Goal: Complete application form

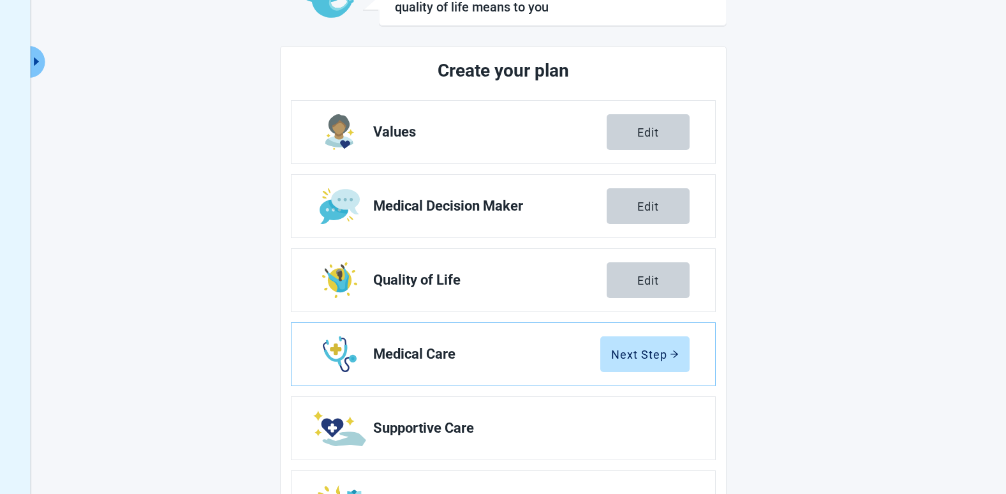
scroll to position [122, 0]
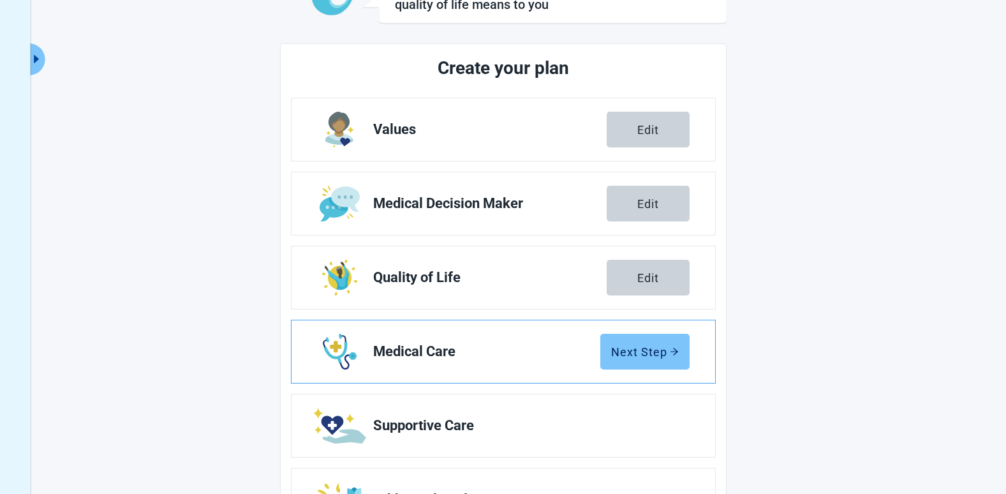
click at [635, 347] on div "Next Step" at bounding box center [645, 351] width 68 height 13
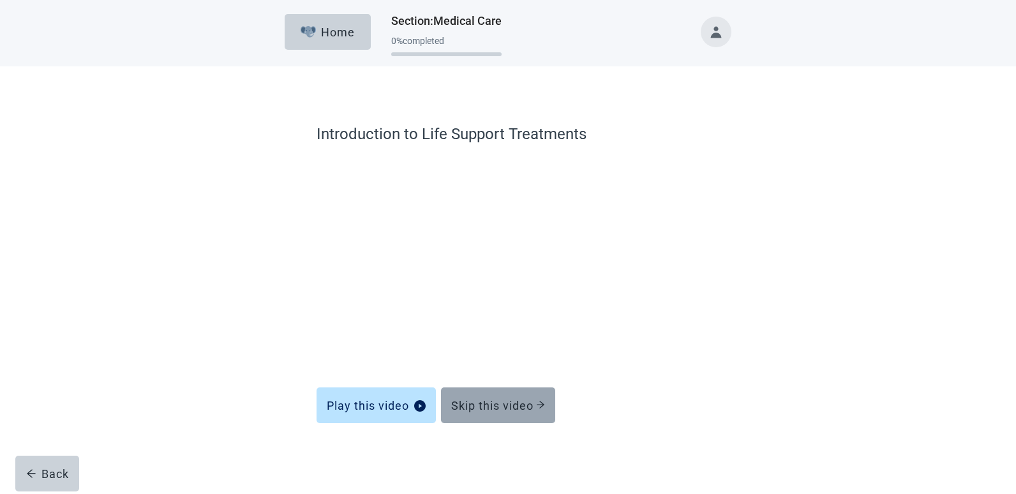
click at [522, 401] on div "Skip this video" at bounding box center [498, 405] width 94 height 13
click at [519, 408] on div "Skip this video" at bounding box center [498, 405] width 94 height 13
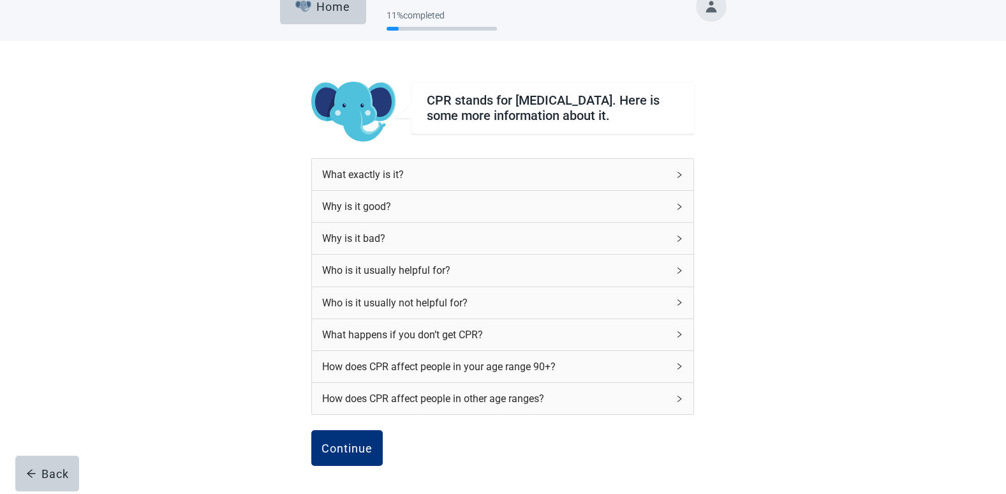
scroll to position [121, 0]
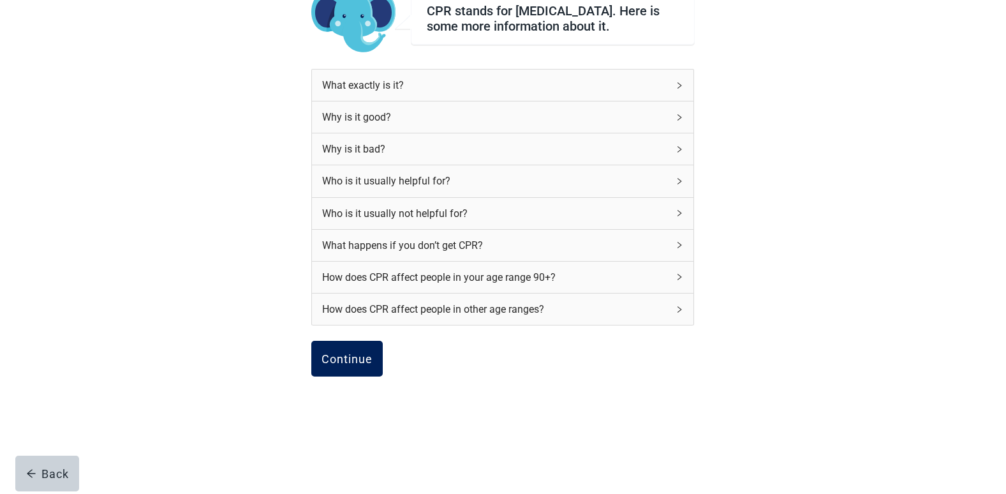
click at [346, 356] on div "Continue" at bounding box center [347, 358] width 51 height 13
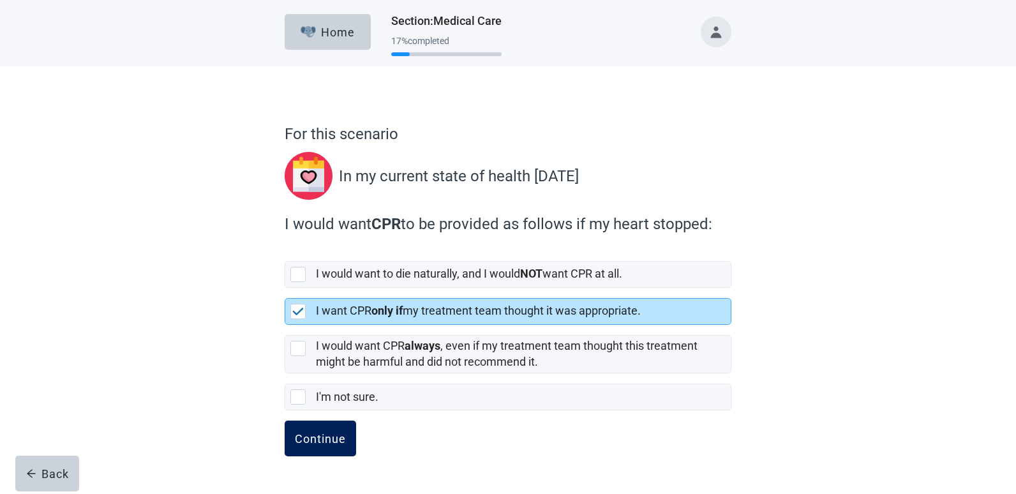
click at [315, 436] on div "Continue" at bounding box center [320, 438] width 51 height 13
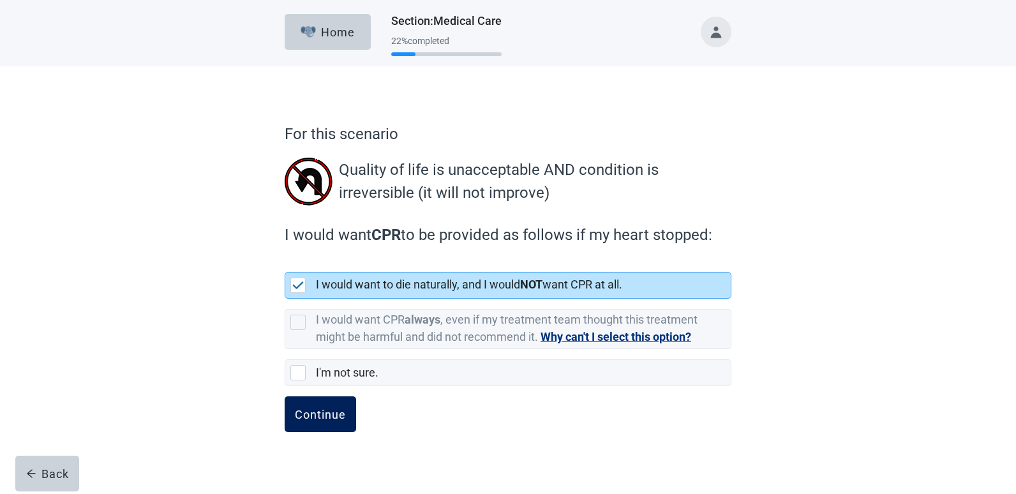
click at [313, 415] on div "Continue" at bounding box center [320, 414] width 51 height 13
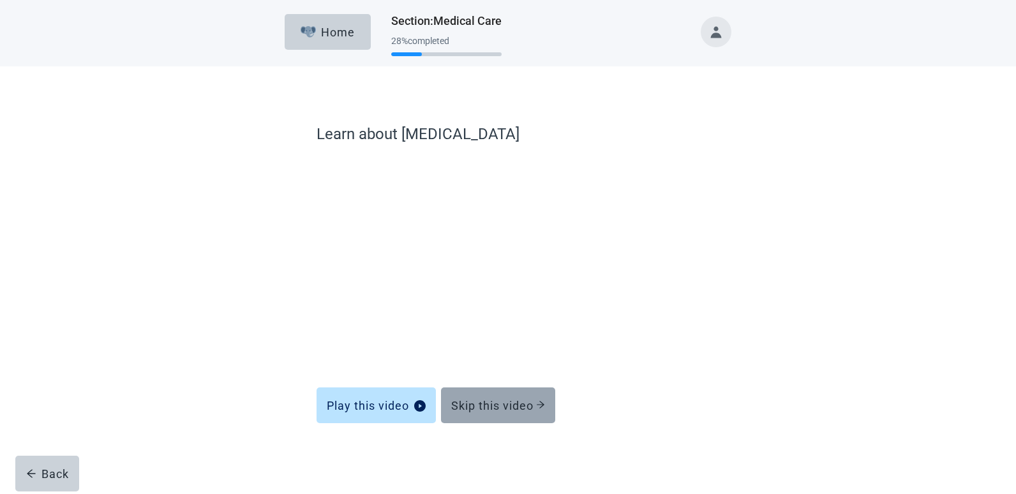
click at [523, 404] on div "Skip this video" at bounding box center [498, 405] width 94 height 13
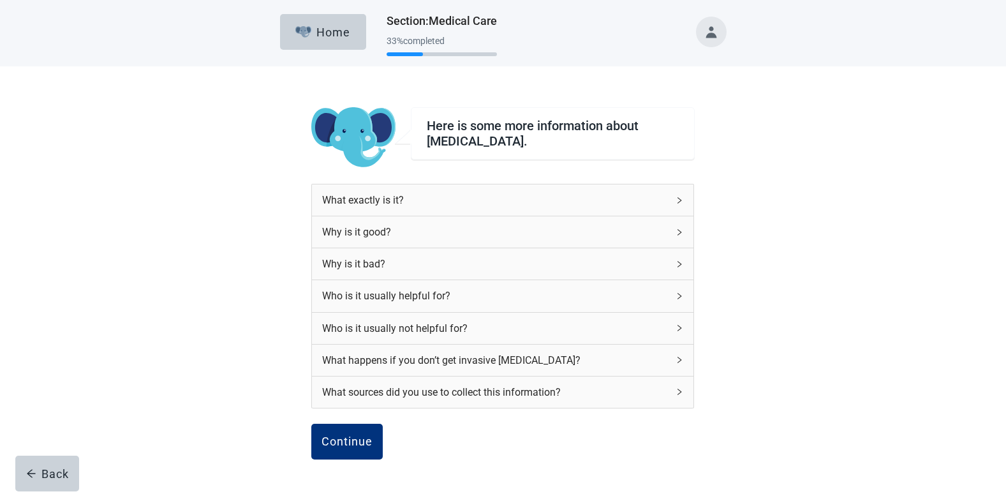
click at [673, 357] on div "What happens if you don’t get invasive mechanical ventilation?" at bounding box center [502, 359] width 381 height 31
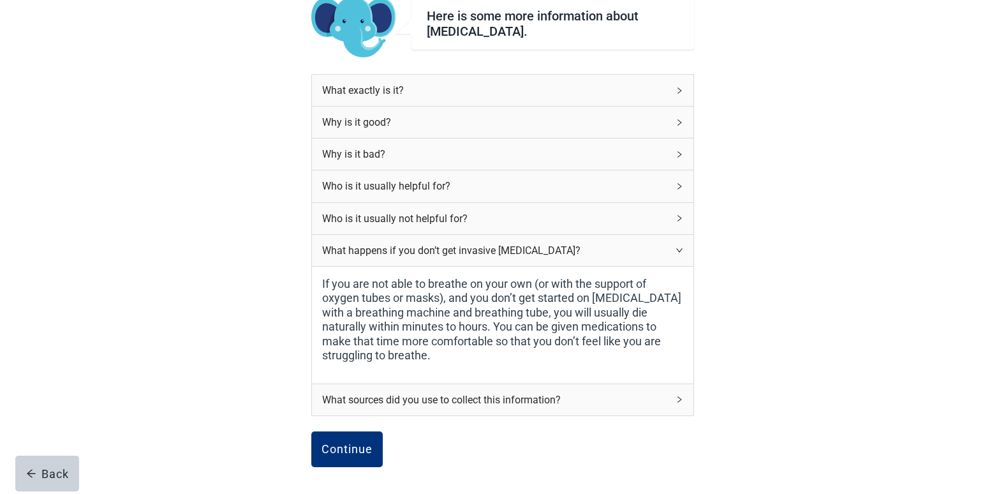
scroll to position [110, 0]
click at [623, 177] on div "Who is it usually helpful for?" at bounding box center [502, 185] width 381 height 31
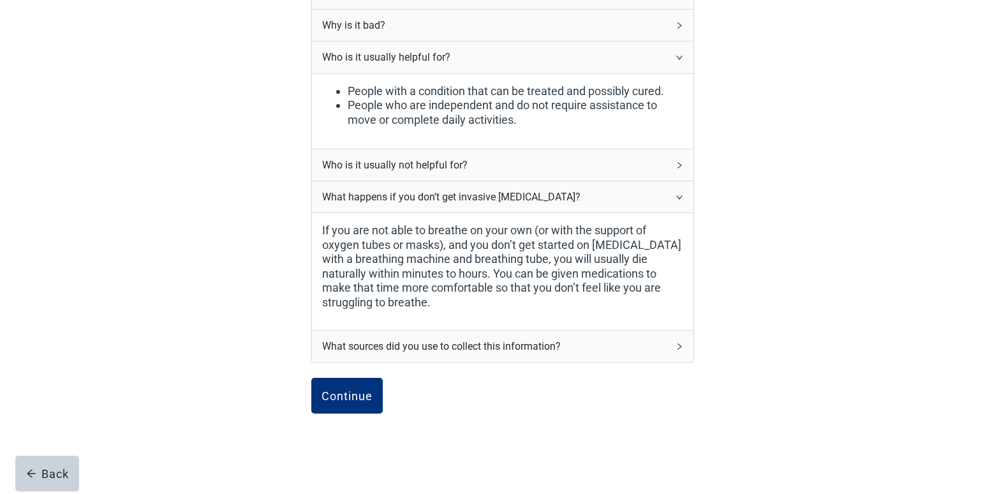
scroll to position [276, 0]
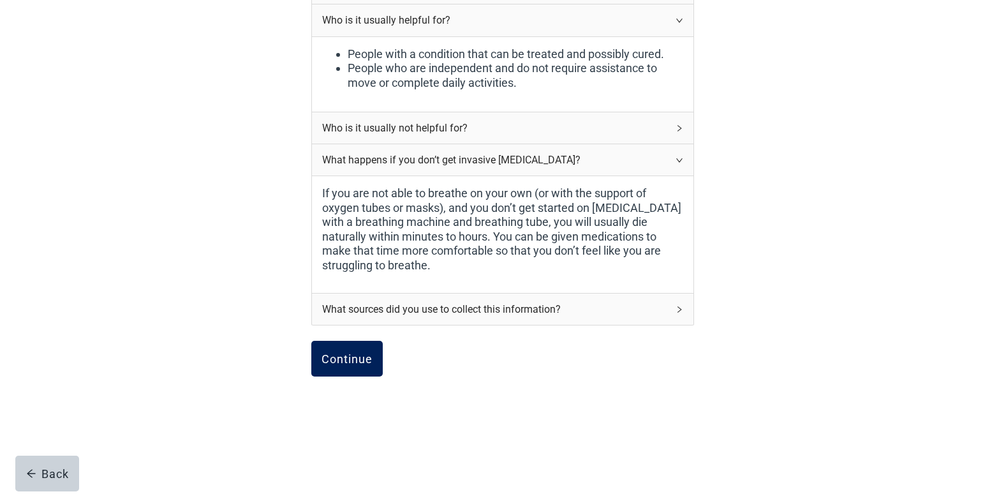
click at [359, 355] on div "Continue" at bounding box center [347, 358] width 51 height 13
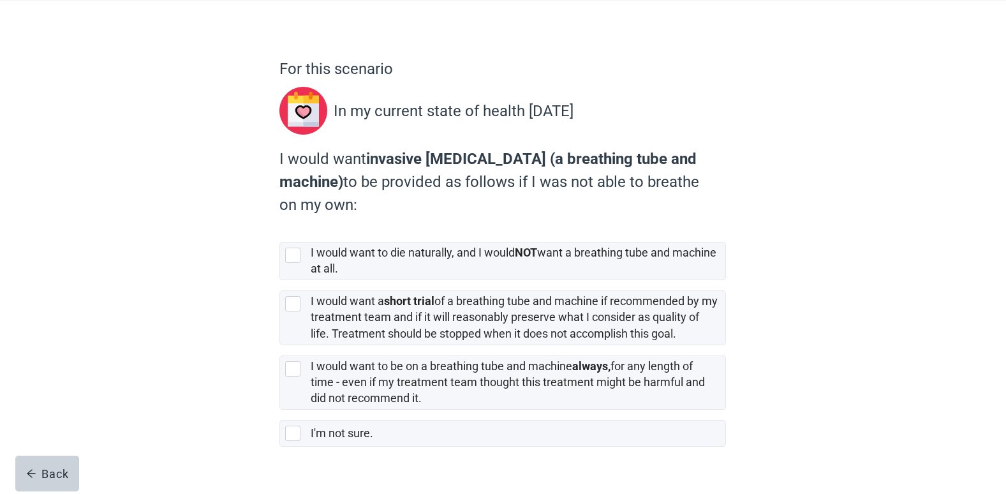
scroll to position [66, 0]
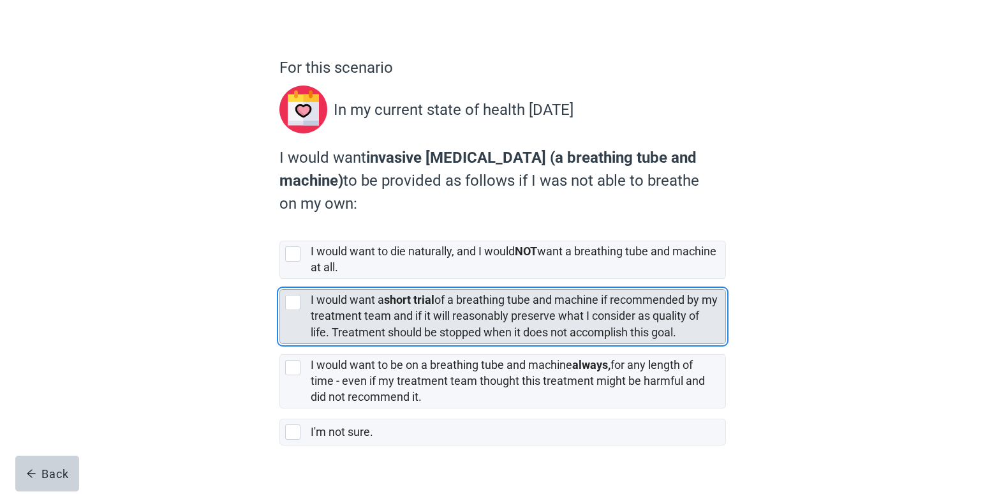
click at [295, 300] on div "[object Object], checkbox, not selected" at bounding box center [292, 302] width 15 height 15
click at [280, 279] on input "I would want a short trial of a breathing tube and machine if recommended by my…" at bounding box center [279, 279] width 1 height 1
checkbox input "true"
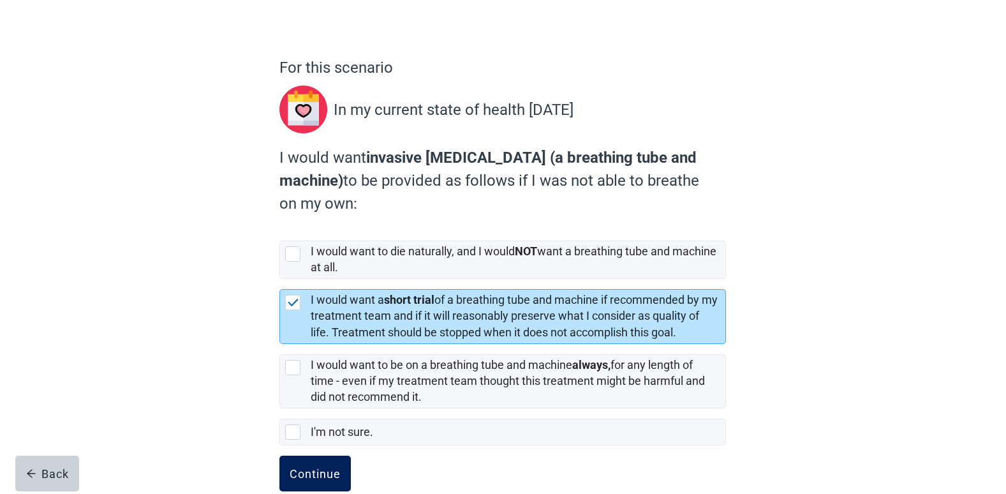
click at [322, 478] on div "Continue" at bounding box center [315, 473] width 51 height 13
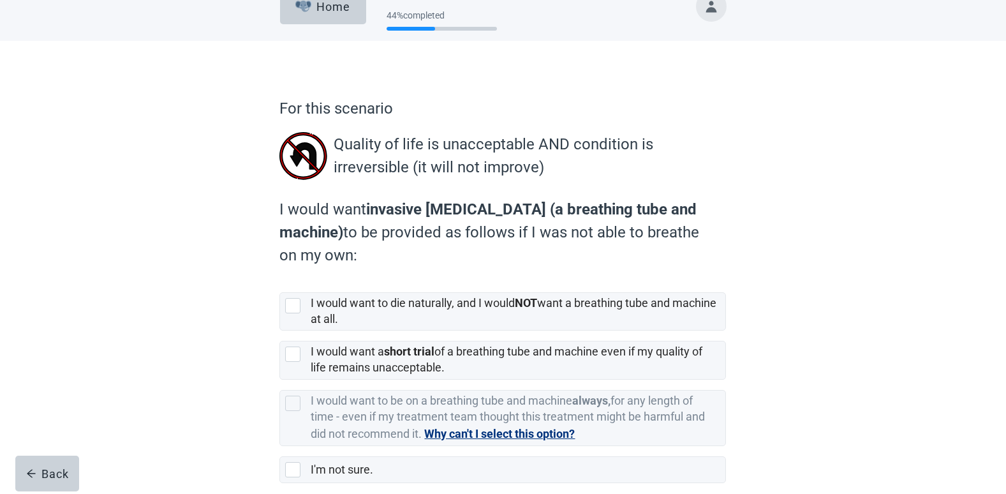
scroll to position [89, 0]
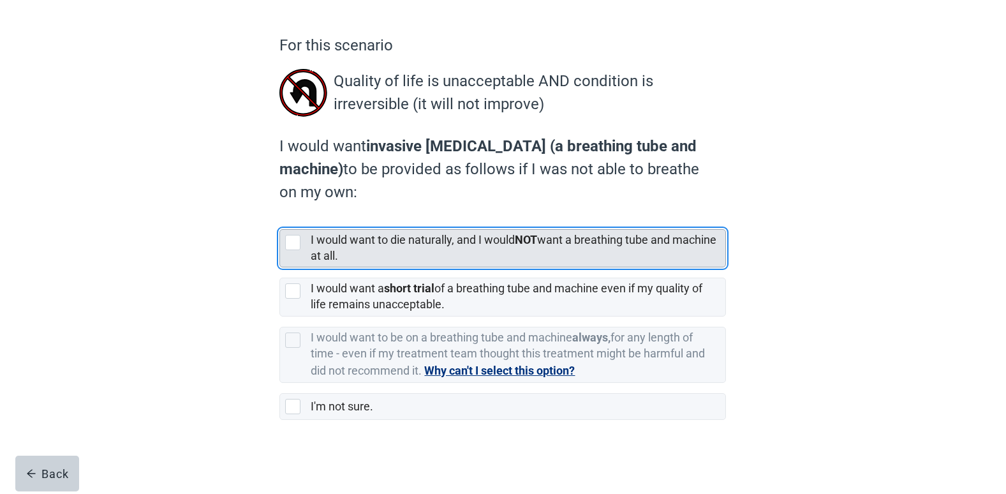
click at [290, 242] on div "[object Object], checkbox, not selected" at bounding box center [292, 242] width 15 height 15
click at [280, 219] on input "I would want to die naturally, and I would NOT want a breathing tube and machin…" at bounding box center [279, 219] width 1 height 1
checkbox input "true"
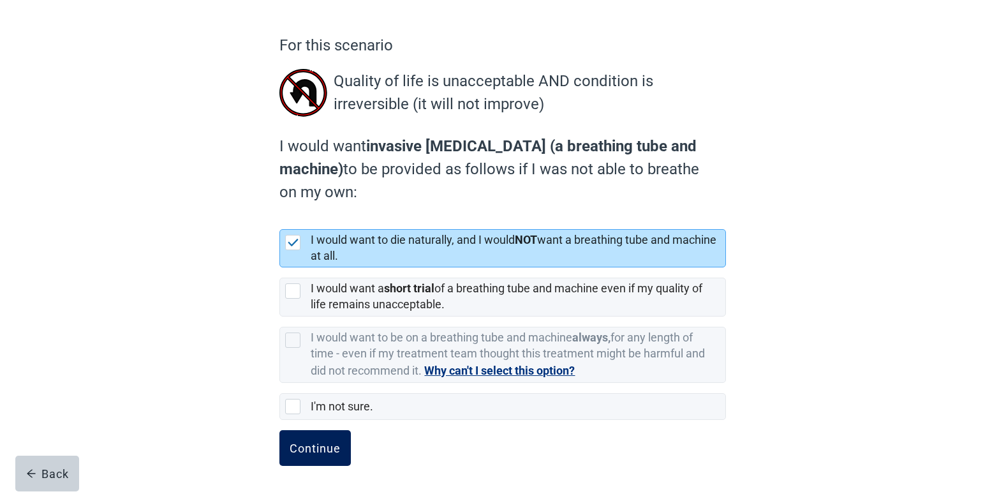
click at [321, 447] on div "Continue" at bounding box center [315, 447] width 51 height 13
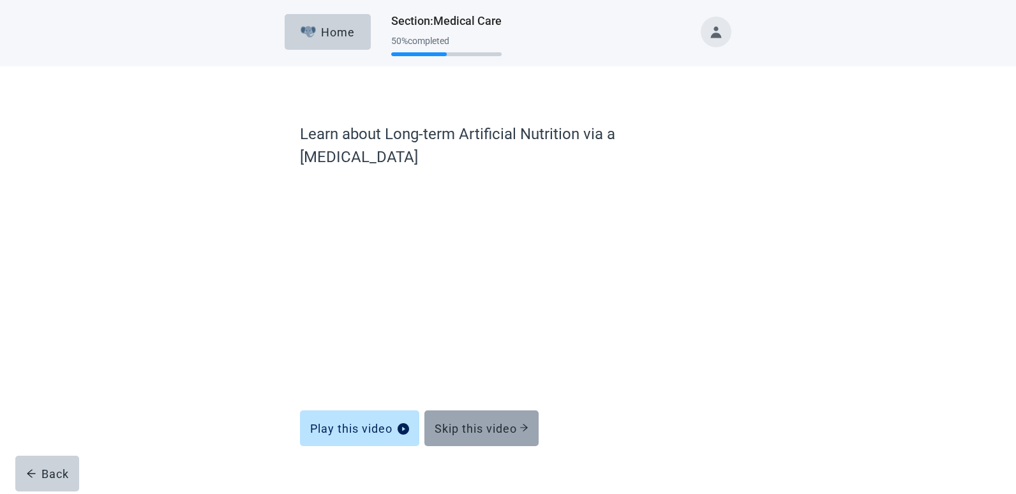
click at [481, 422] on div "Skip this video" at bounding box center [481, 428] width 94 height 13
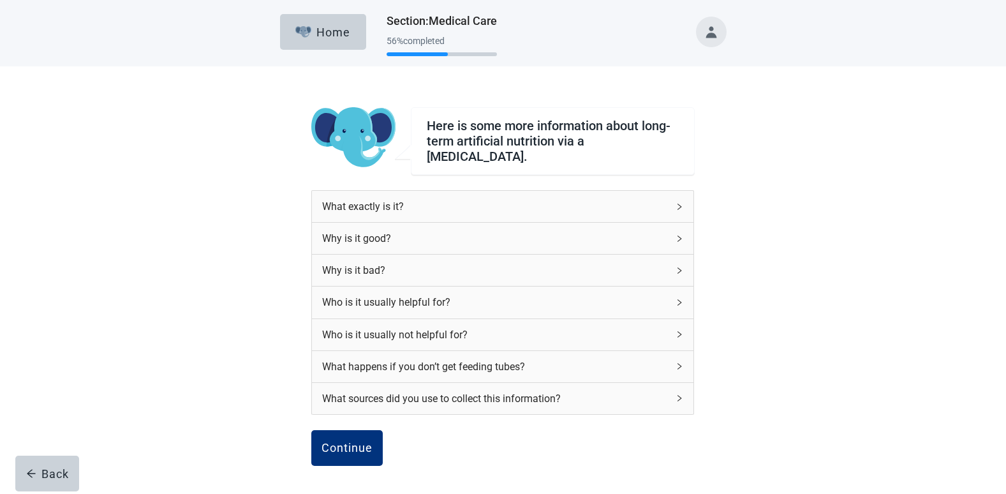
click at [487, 294] on div "Who is it usually helpful for?" at bounding box center [495, 302] width 346 height 16
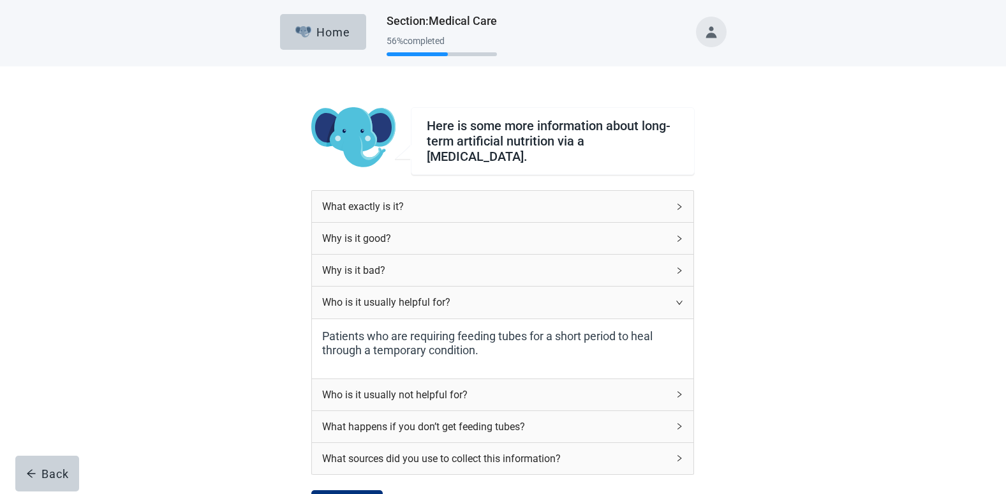
click at [634, 387] on div "Who is it usually not helpful for?" at bounding box center [495, 395] width 346 height 16
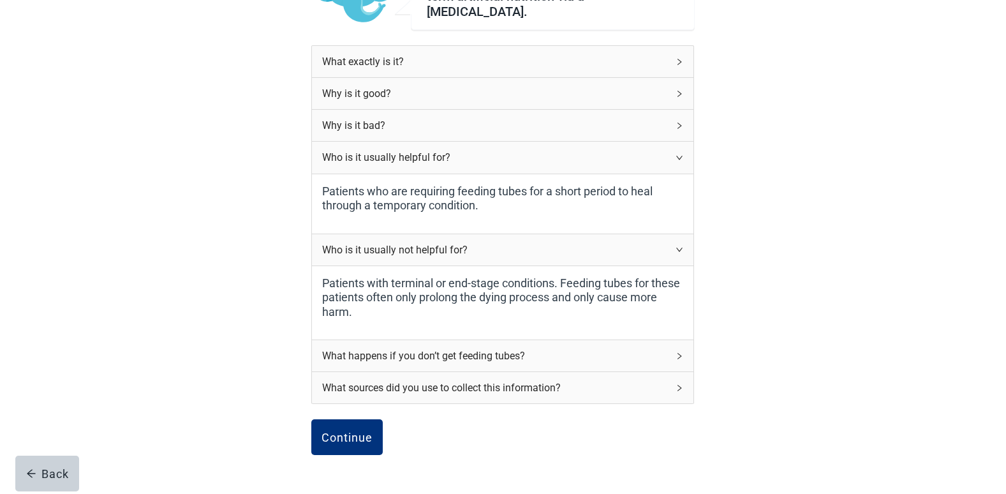
scroll to position [179, 0]
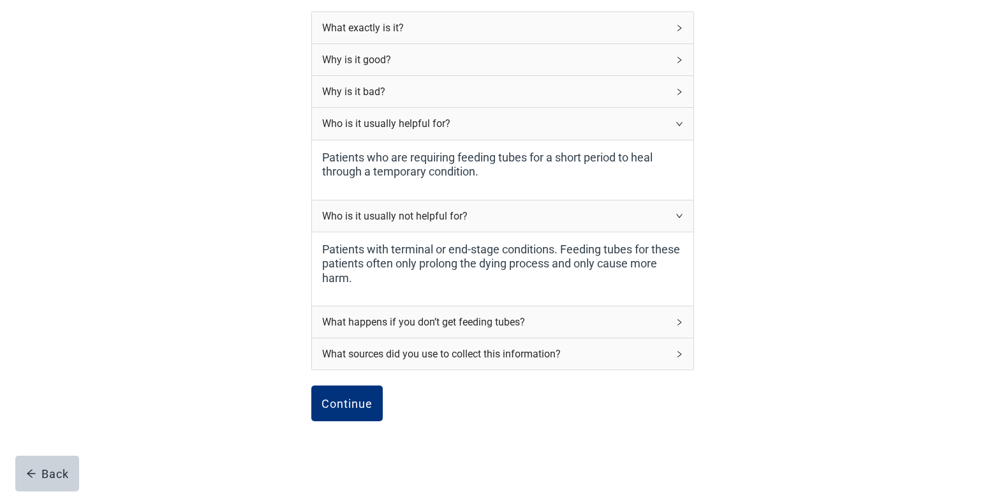
click at [659, 314] on div "What happens if you don’t get feeding tubes?" at bounding box center [495, 322] width 346 height 16
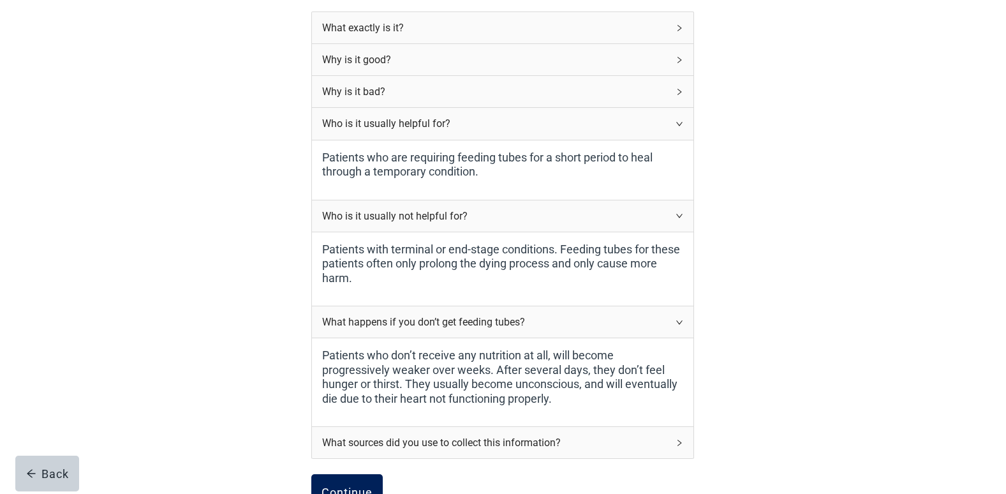
click at [336, 477] on button "Continue" at bounding box center [346, 492] width 71 height 36
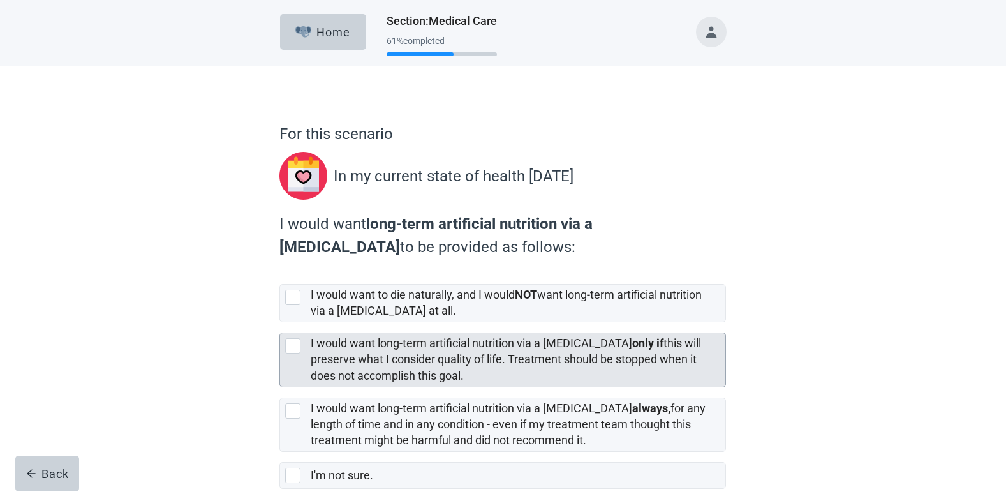
click at [294, 343] on div "[object Object], checkbox, not selected" at bounding box center [292, 345] width 15 height 15
click at [280, 323] on input "I would want long-term artificial nutrition via a feeding tube only if this wil…" at bounding box center [279, 322] width 1 height 1
checkbox input "true"
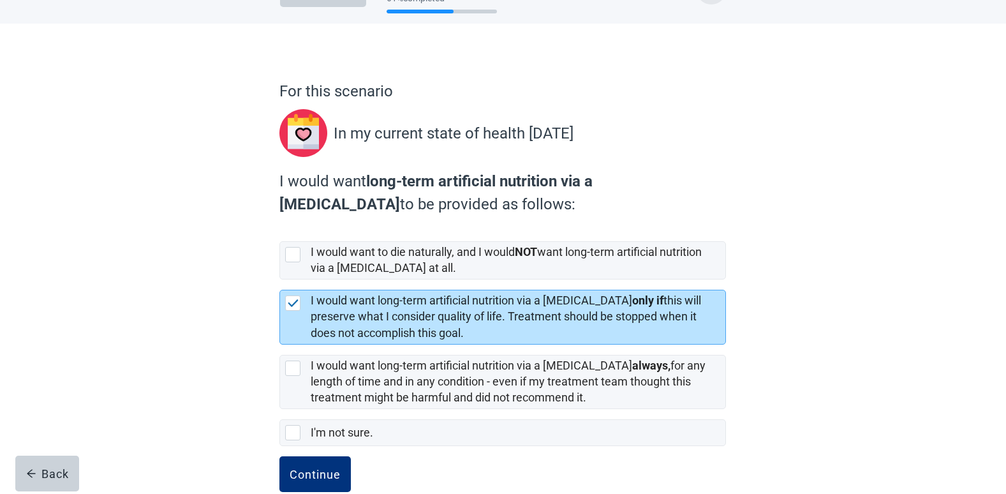
scroll to position [69, 0]
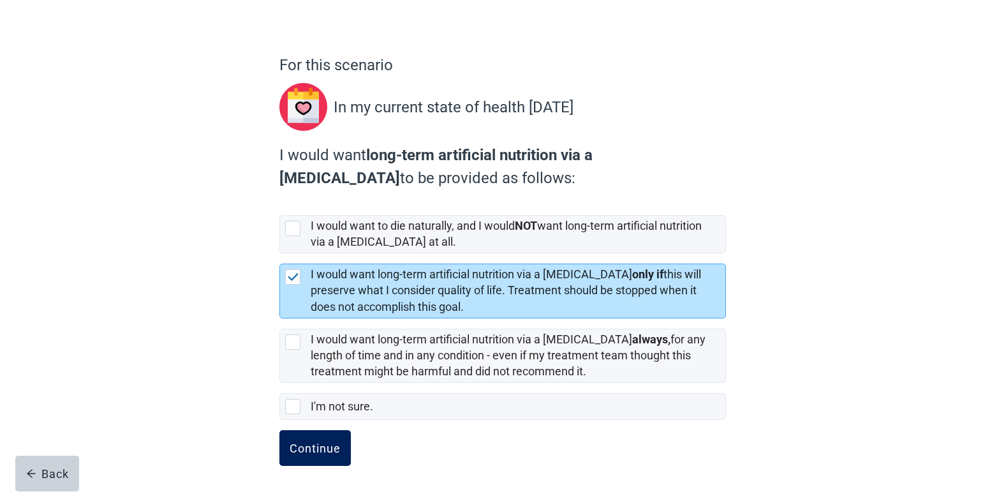
click at [307, 445] on div "Continue" at bounding box center [315, 447] width 51 height 13
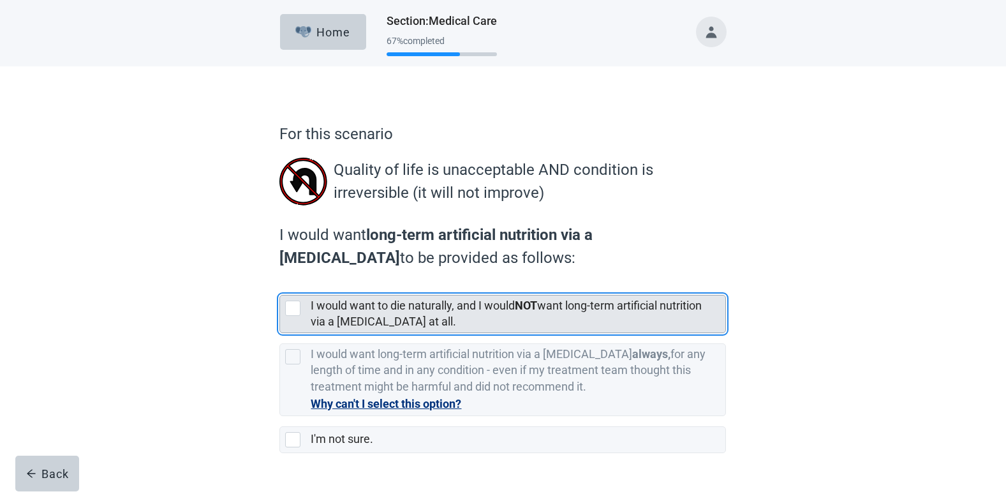
click at [297, 311] on div "[object Object], checkbox, not selected" at bounding box center [292, 307] width 15 height 15
click at [280, 285] on input "I would want to die naturally, and I would NOT want long-term artificial nutrit…" at bounding box center [279, 285] width 1 height 1
checkbox input "true"
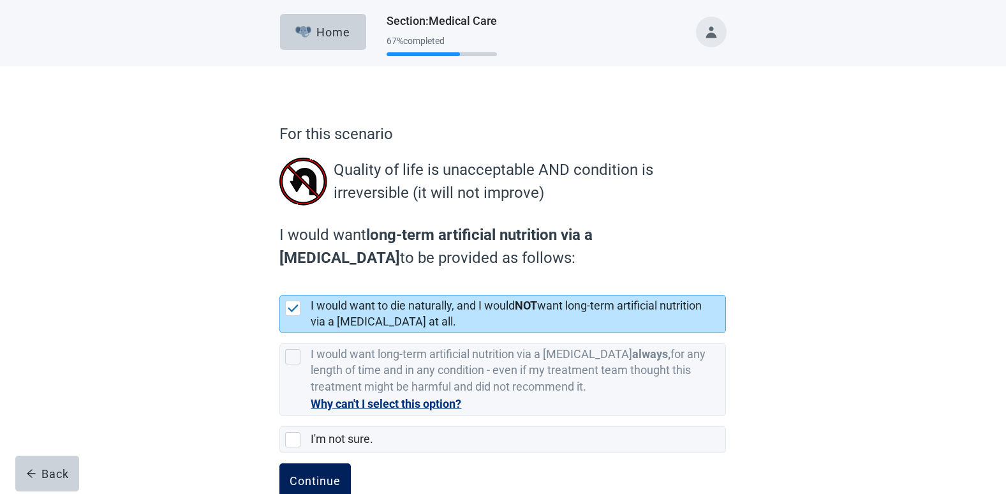
click at [311, 477] on div "Continue" at bounding box center [315, 481] width 51 height 13
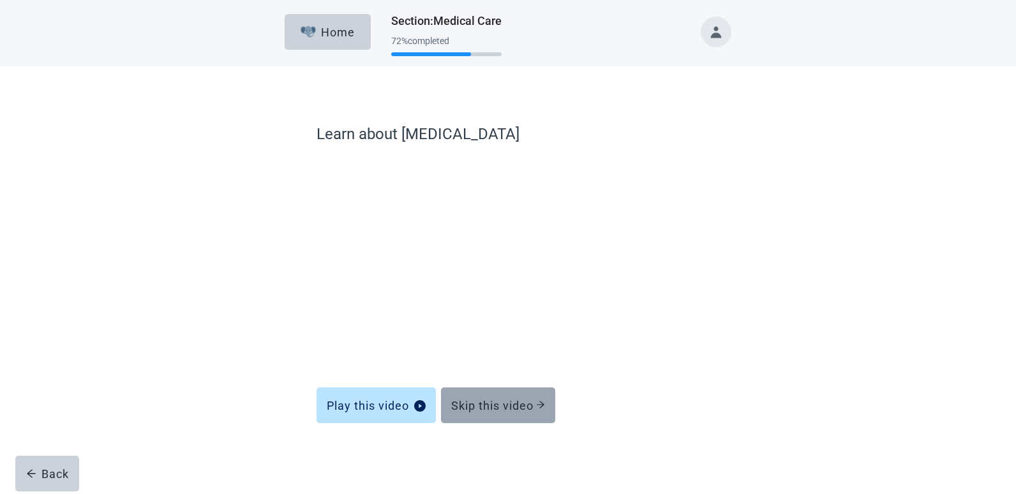
click at [517, 400] on div "Skip this video" at bounding box center [498, 405] width 94 height 13
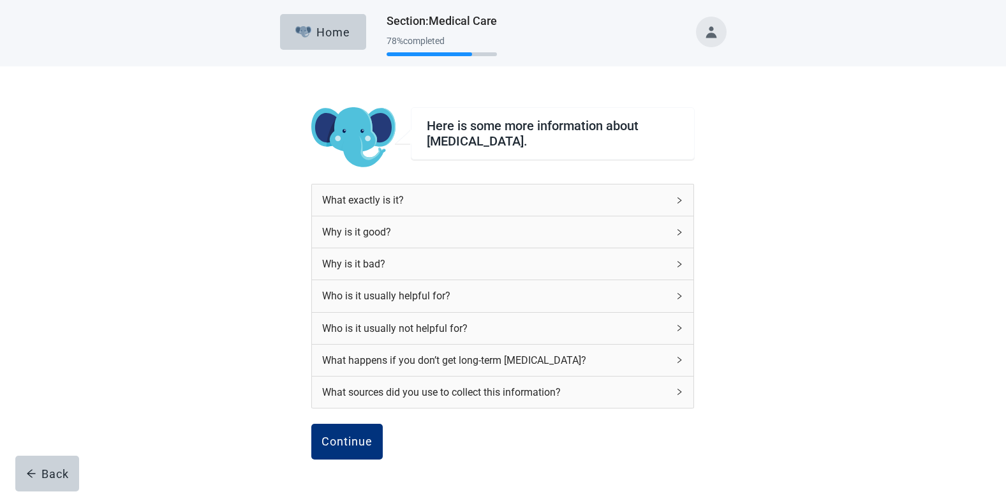
click at [475, 295] on div "Who is it usually helpful for?" at bounding box center [495, 296] width 346 height 16
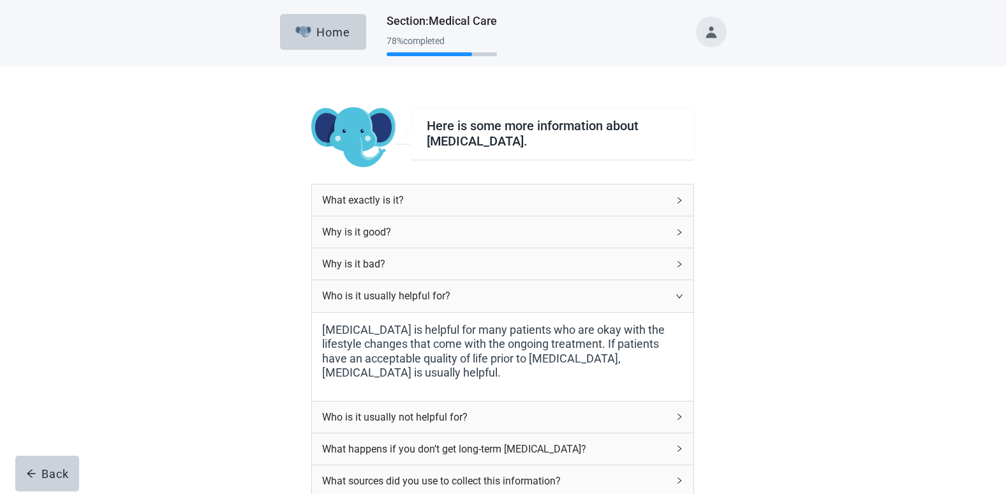
click at [480, 409] on div "Who is it usually not helpful for?" at bounding box center [495, 417] width 346 height 16
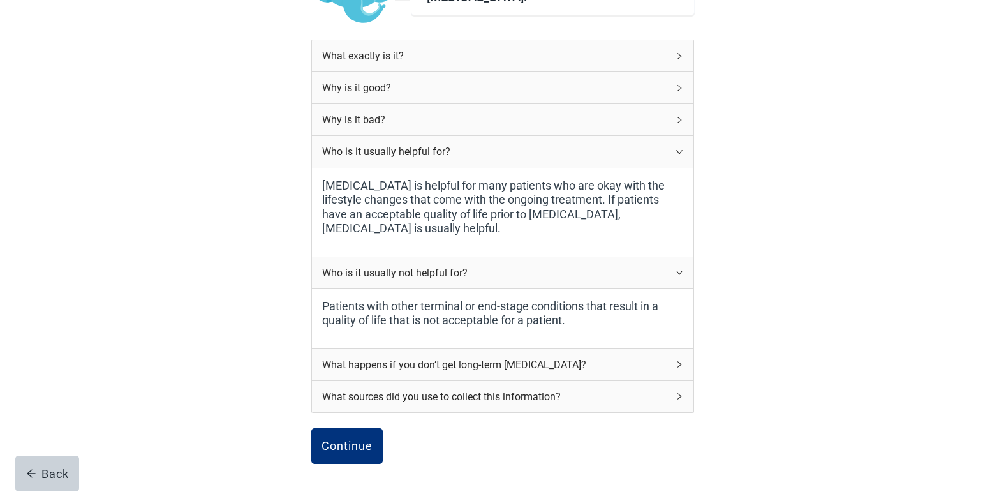
scroll to position [162, 0]
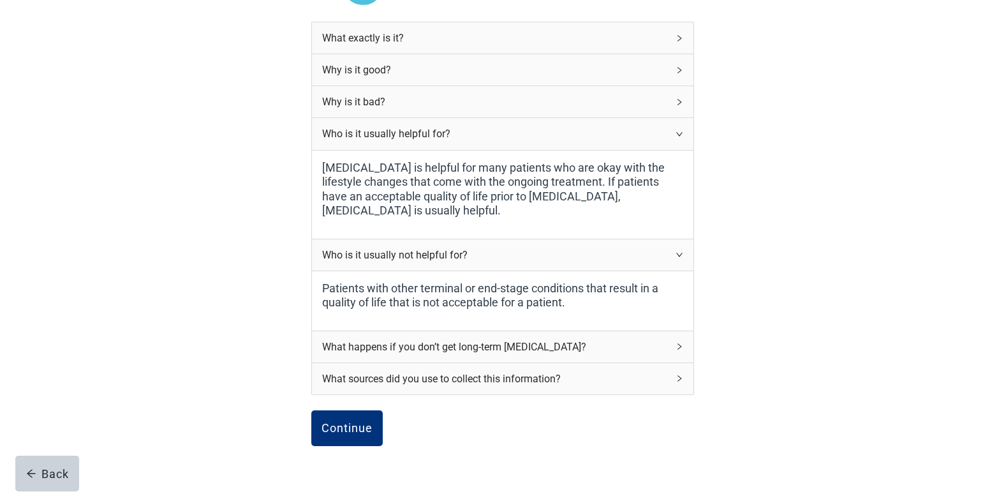
click at [554, 339] on div "What happens if you don’t get long-term dialysis?" at bounding box center [495, 347] width 346 height 16
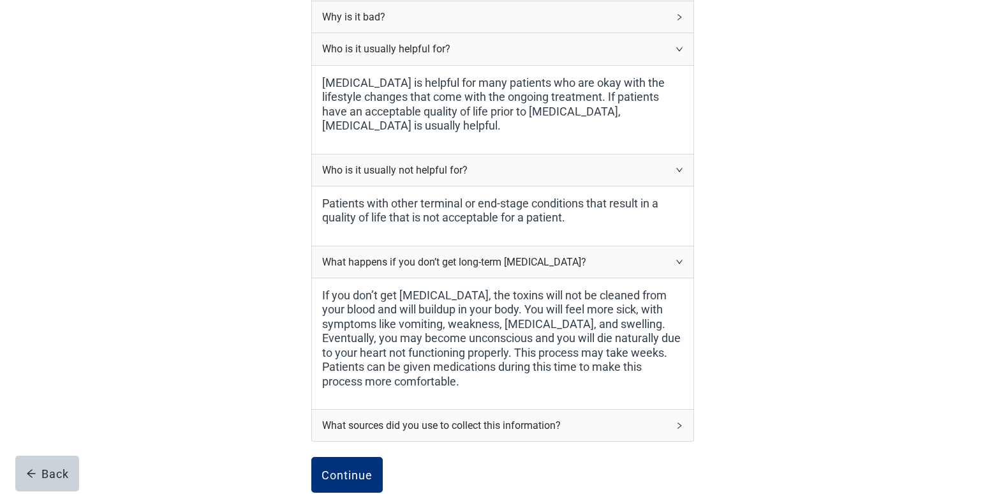
scroll to position [349, 0]
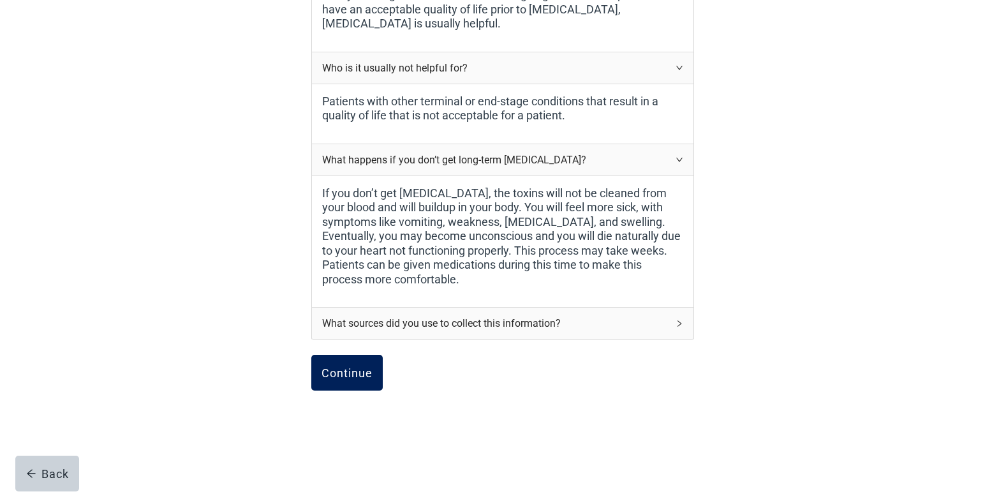
click at [353, 366] on div "Continue" at bounding box center [347, 372] width 51 height 13
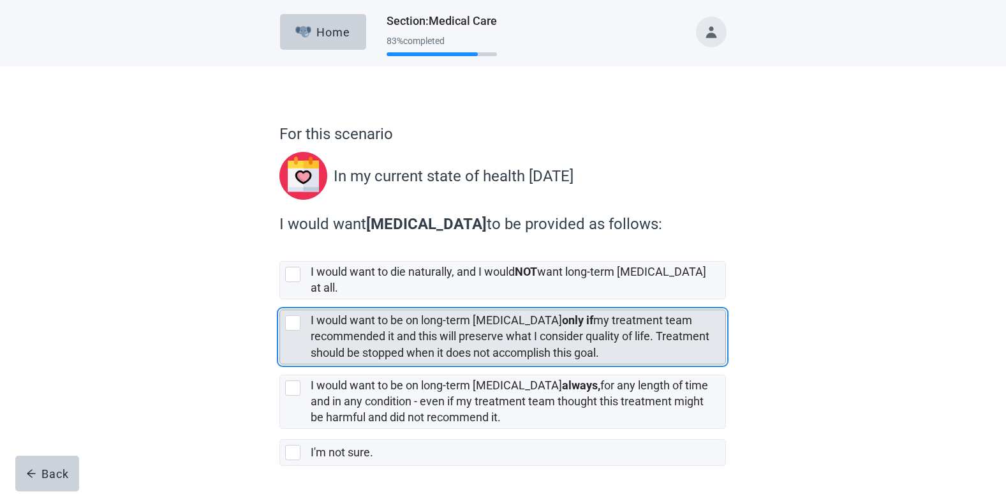
click at [297, 315] on div "[object Object], checkbox, not selected" at bounding box center [292, 322] width 15 height 15
click at [280, 300] on input "I would want to be on long-term dialysis only if my treatment team recommended …" at bounding box center [279, 299] width 1 height 1
checkbox input "true"
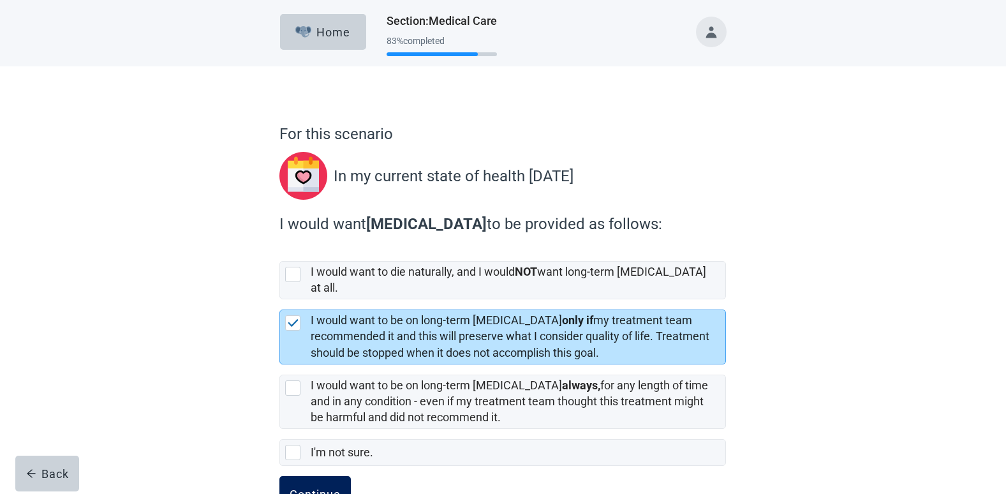
click at [313, 487] on div "Continue" at bounding box center [315, 493] width 51 height 13
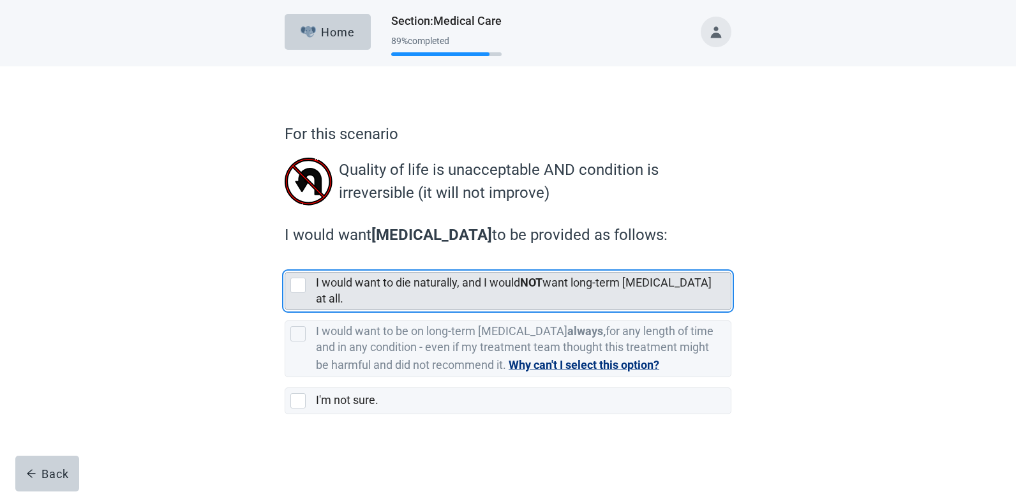
click at [297, 285] on div "[object Object], checkbox, not selected" at bounding box center [297, 284] width 15 height 15
click at [285, 262] on input "I would want to die naturally, and I would NOT want long-term dialysis at all." at bounding box center [285, 262] width 1 height 1
checkbox input "true"
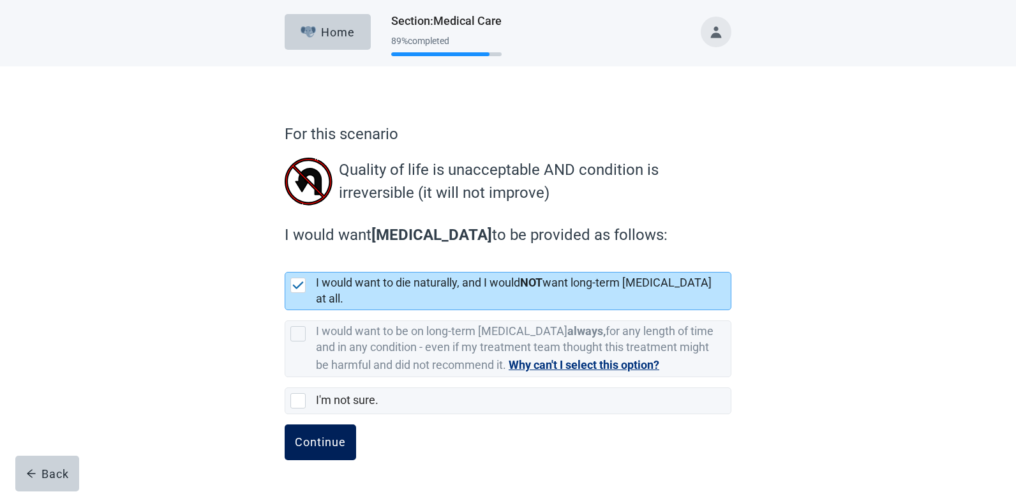
click at [318, 436] on div "Continue" at bounding box center [320, 442] width 51 height 13
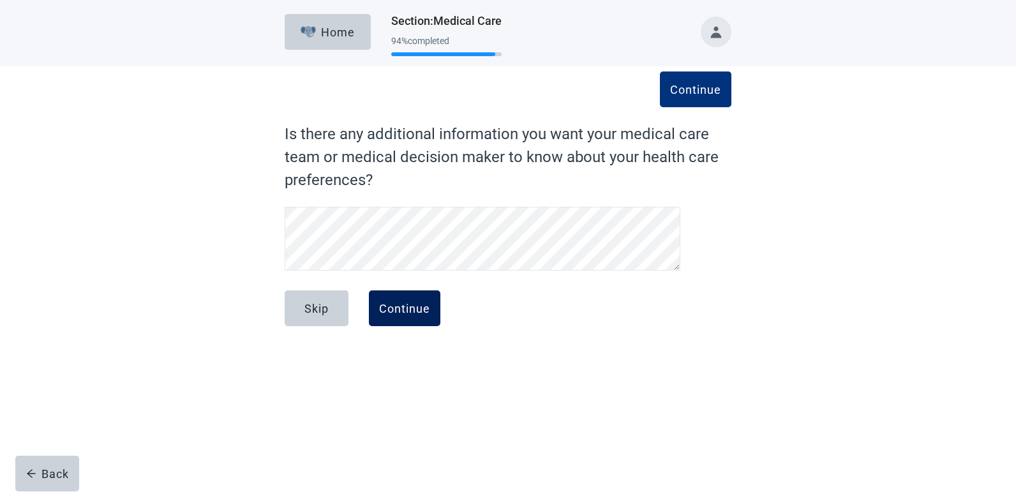
click at [417, 305] on div "Continue" at bounding box center [404, 308] width 51 height 13
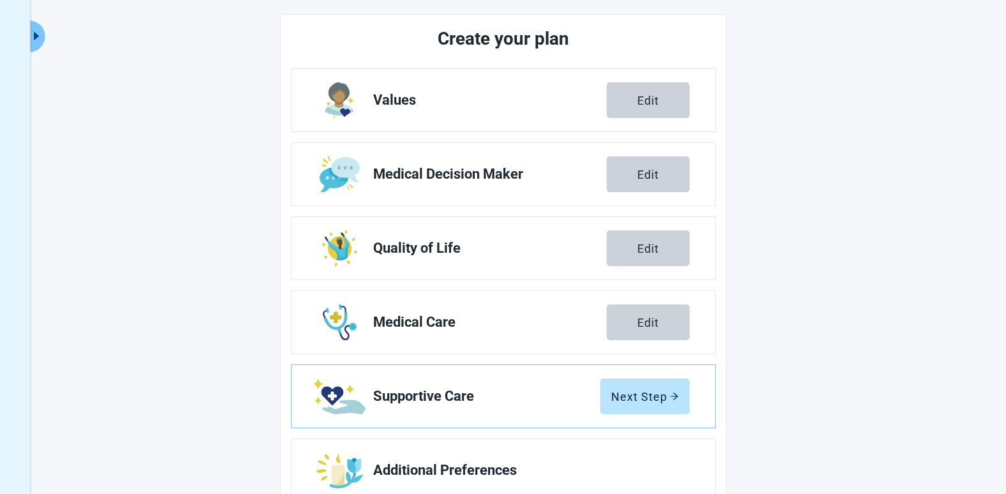
scroll to position [184, 0]
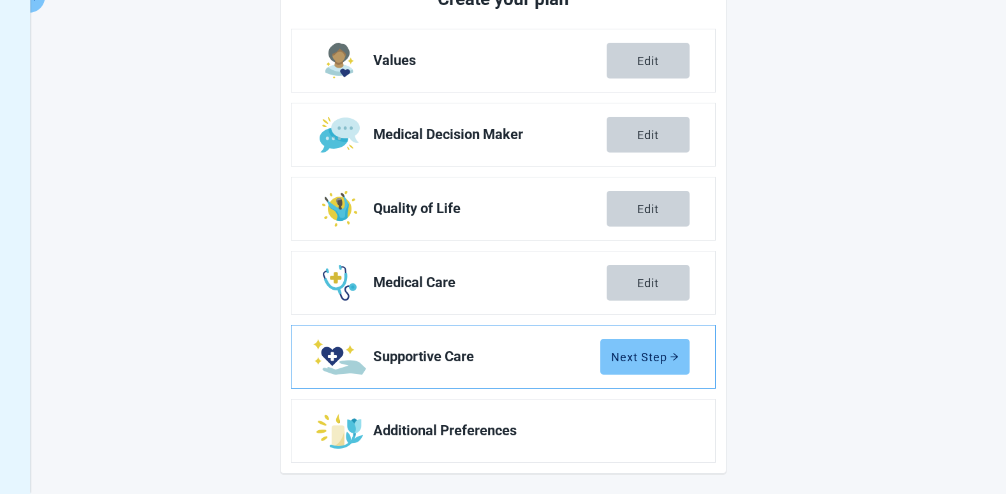
click at [640, 351] on div "Next Step" at bounding box center [645, 356] width 68 height 13
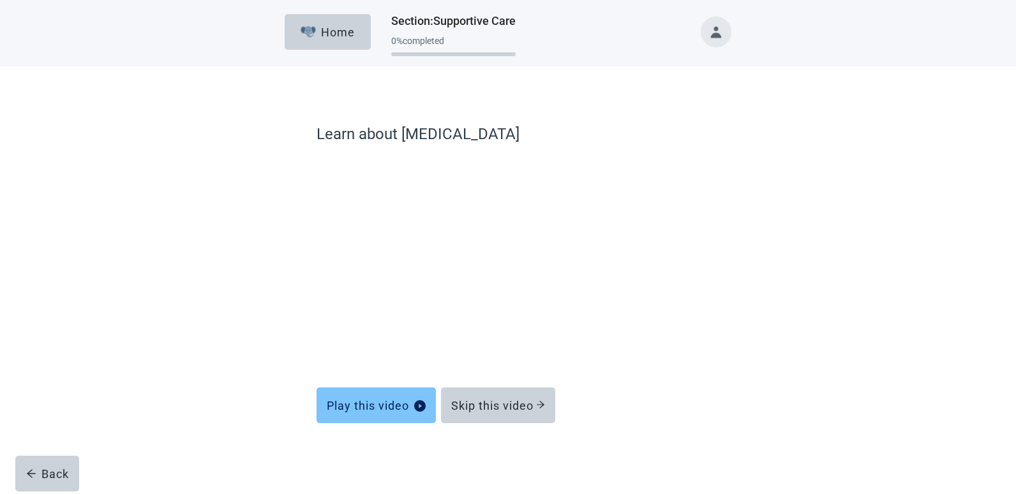
click at [349, 406] on div "Play this video" at bounding box center [376, 405] width 99 height 13
drag, startPoint x: 427, startPoint y: 403, endPoint x: 441, endPoint y: 357, distance: 47.8
click at [435, 368] on div "Learn about Palliative Care Play this video Skip this video" at bounding box center [507, 269] width 383 height 295
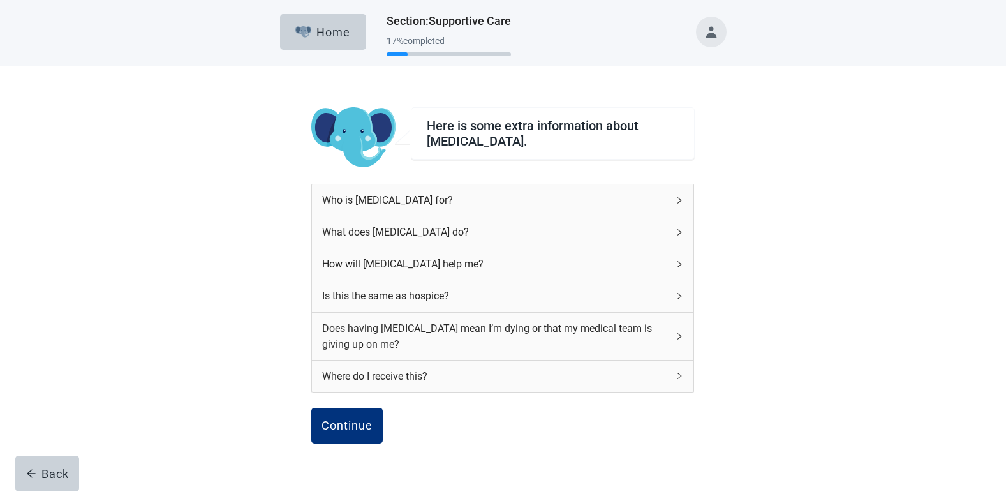
click at [425, 198] on div "Who is palliative care for?" at bounding box center [495, 200] width 346 height 16
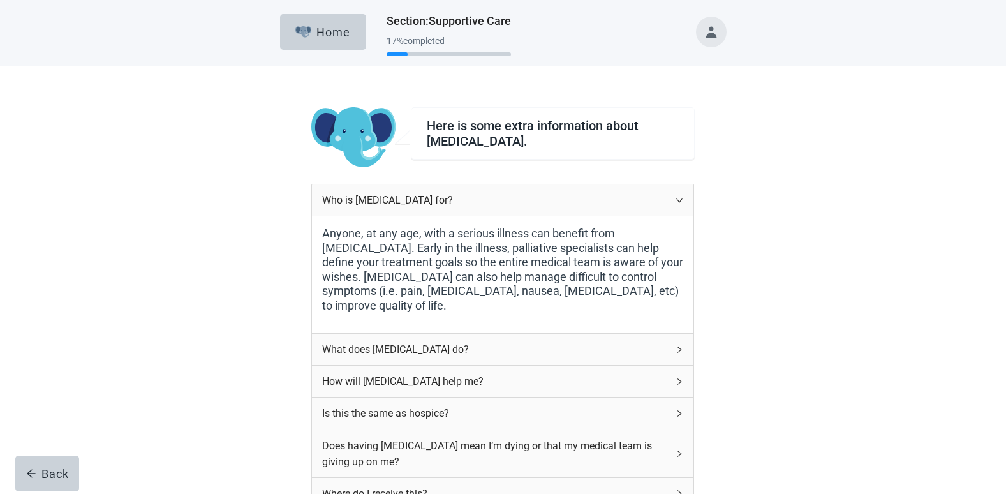
click at [471, 350] on div "What does palliative care do?" at bounding box center [495, 349] width 346 height 16
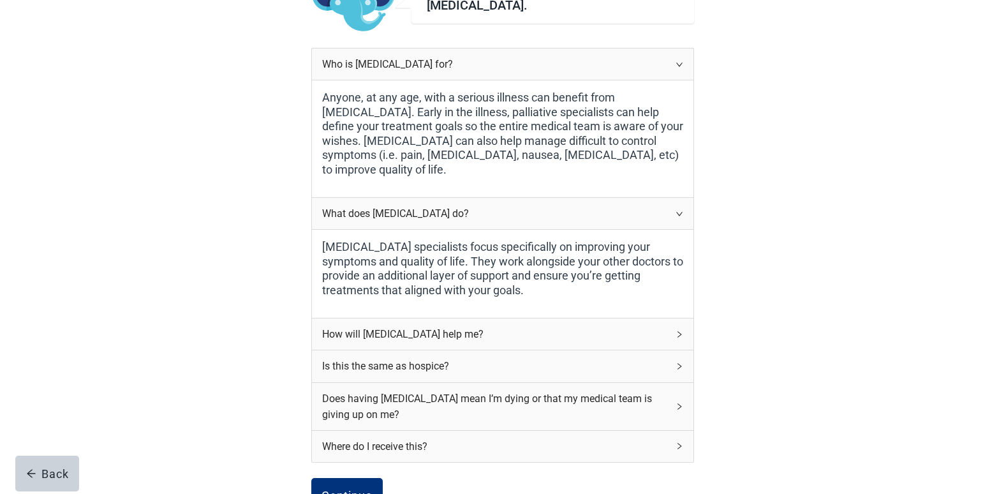
scroll to position [179, 0]
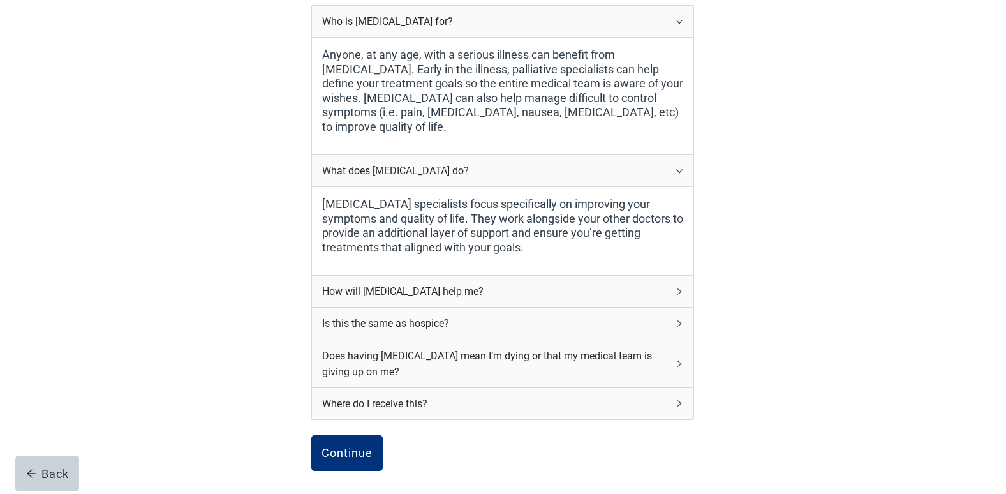
click at [446, 293] on div "How will palliative care help me?" at bounding box center [495, 291] width 346 height 16
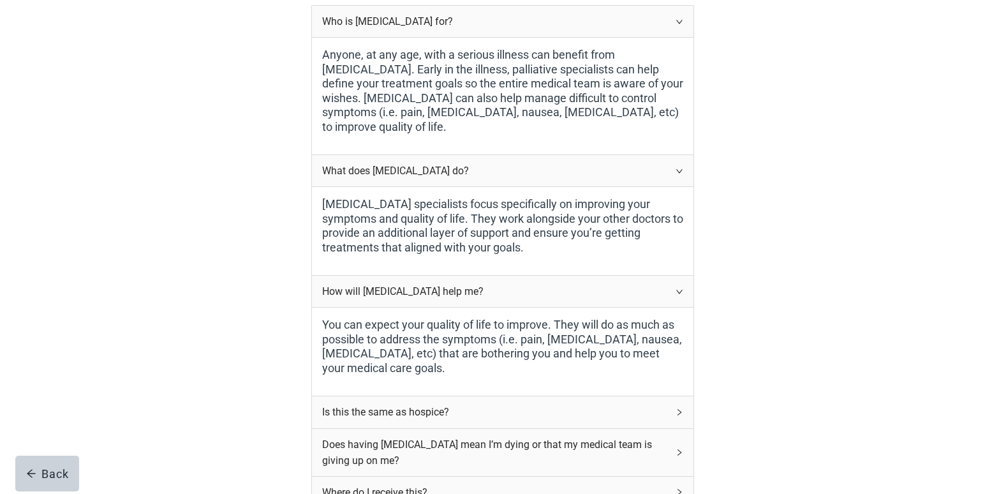
click at [540, 410] on div "Is this the same as hospice?" at bounding box center [495, 412] width 346 height 16
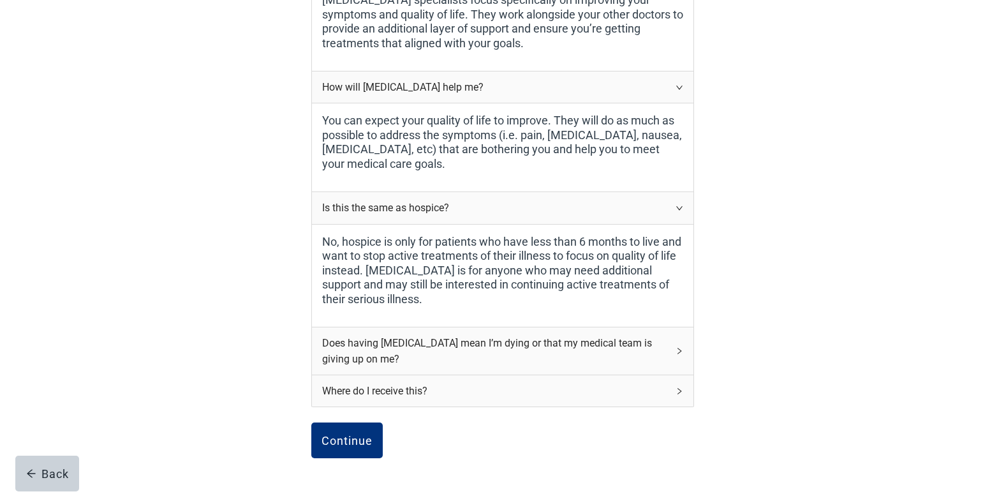
scroll to position [408, 0]
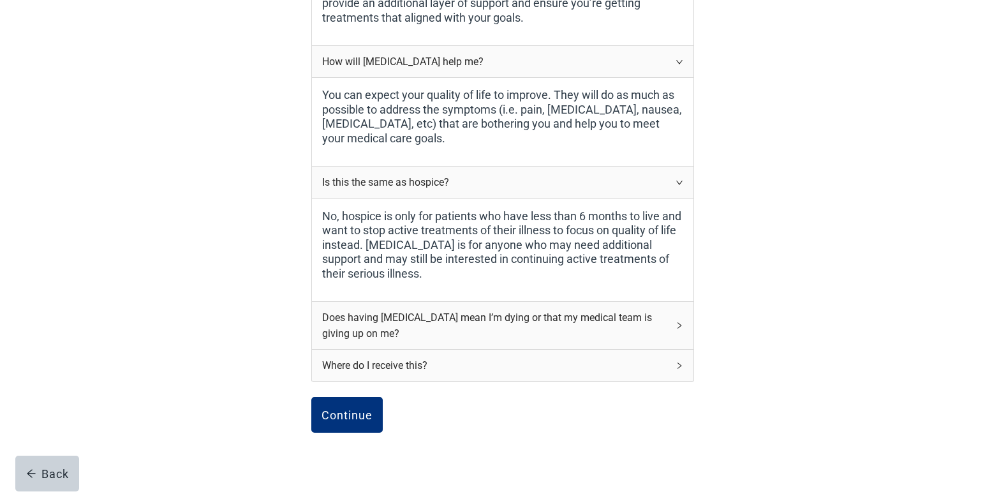
click at [419, 364] on div "Where do I receive this?" at bounding box center [495, 365] width 346 height 16
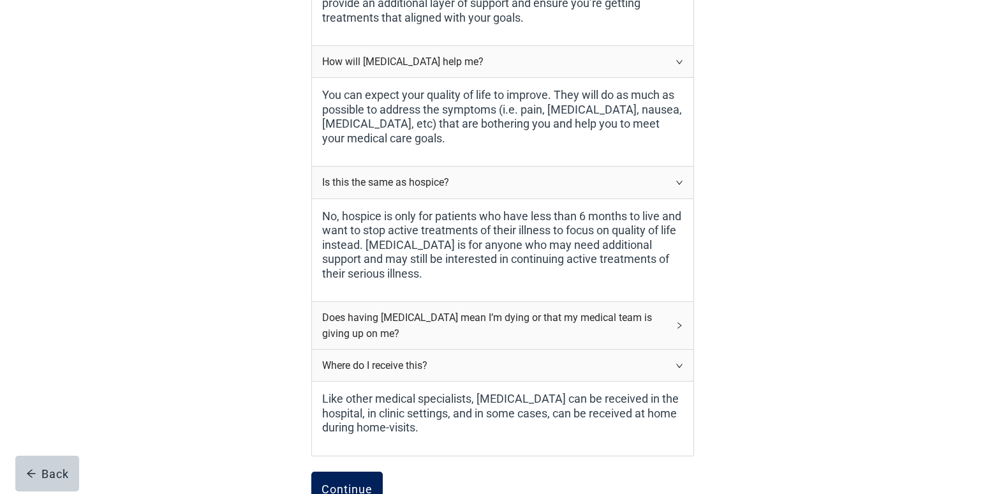
click at [349, 483] on div "Continue" at bounding box center [347, 489] width 51 height 13
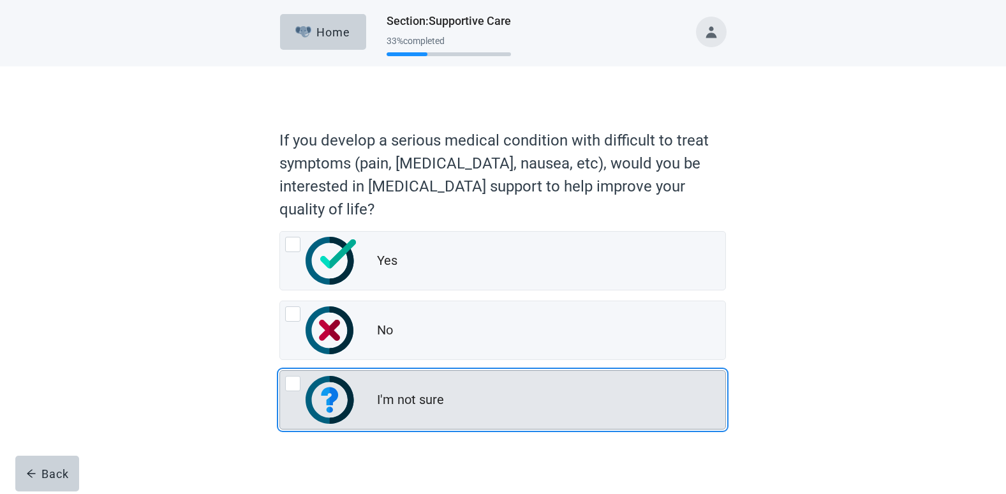
click at [295, 380] on div "I'm not sure, radio button, not checked" at bounding box center [292, 383] width 15 height 15
click at [280, 371] on input "I'm not sure" at bounding box center [279, 370] width 1 height 1
radio input "true"
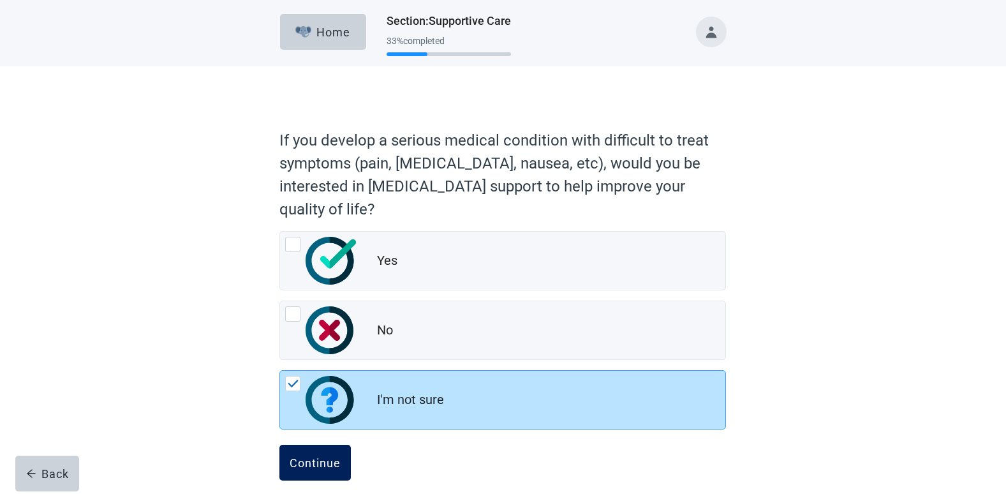
click at [318, 457] on div "Continue" at bounding box center [315, 462] width 51 height 13
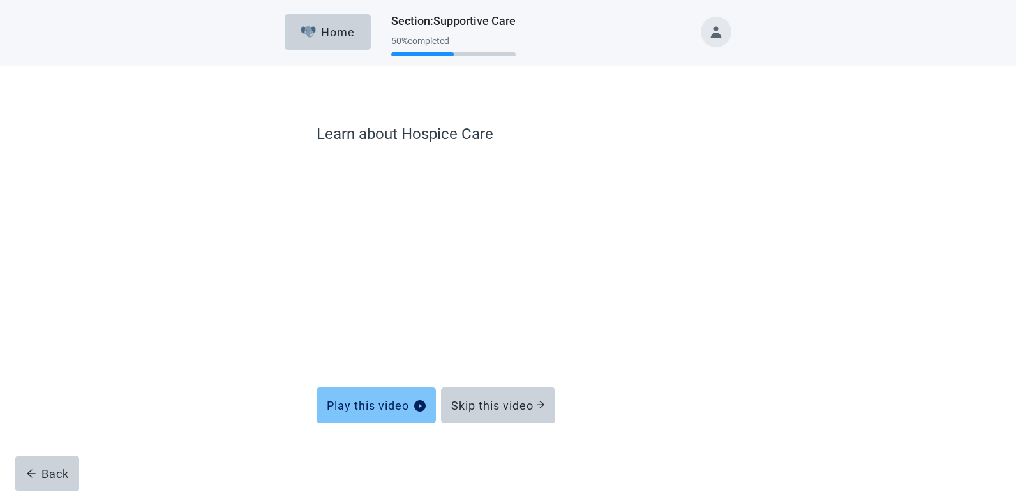
click at [396, 407] on div "Play this video" at bounding box center [376, 405] width 99 height 13
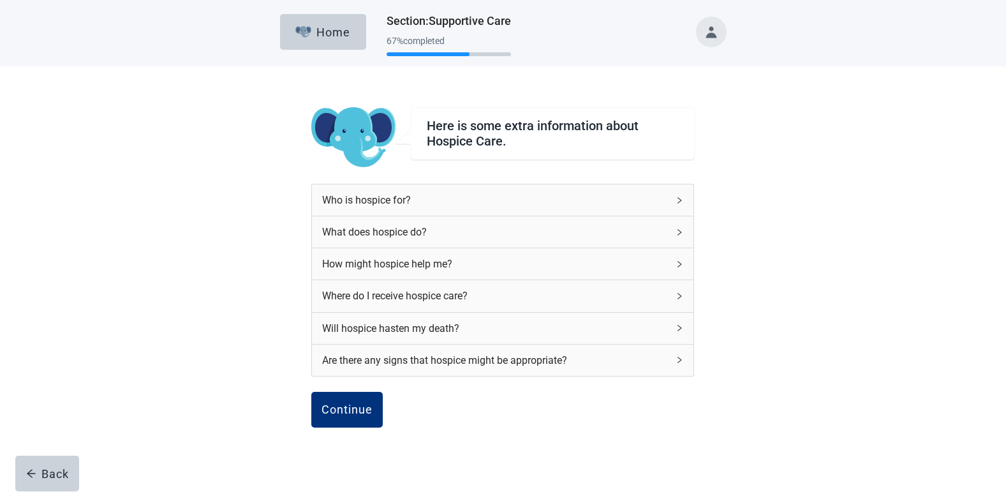
click at [426, 198] on div "Who is hospice for?" at bounding box center [495, 200] width 346 height 16
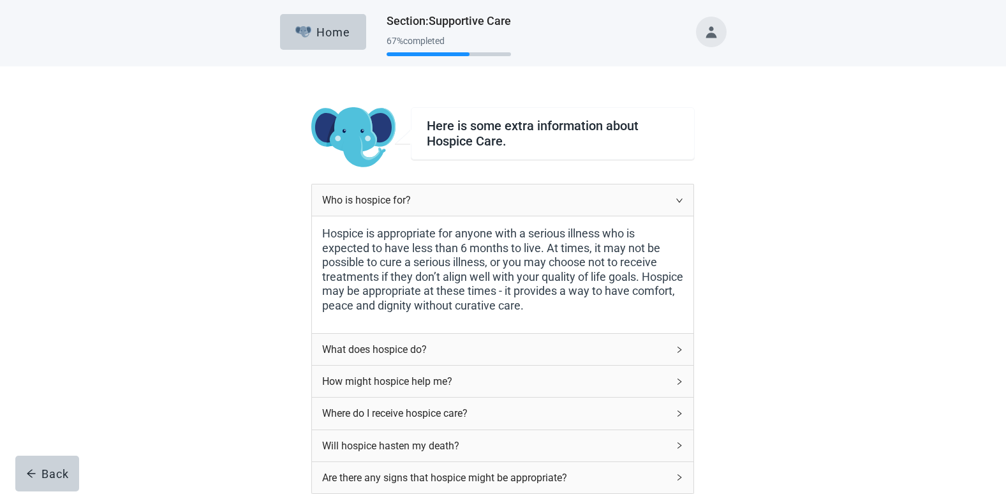
click at [418, 378] on div "How might hospice help me?" at bounding box center [495, 381] width 346 height 16
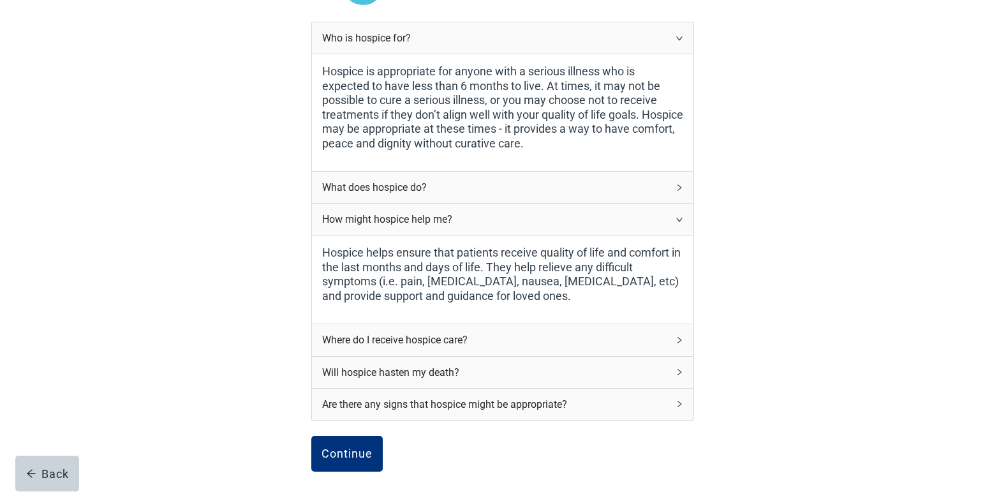
scroll to position [196, 0]
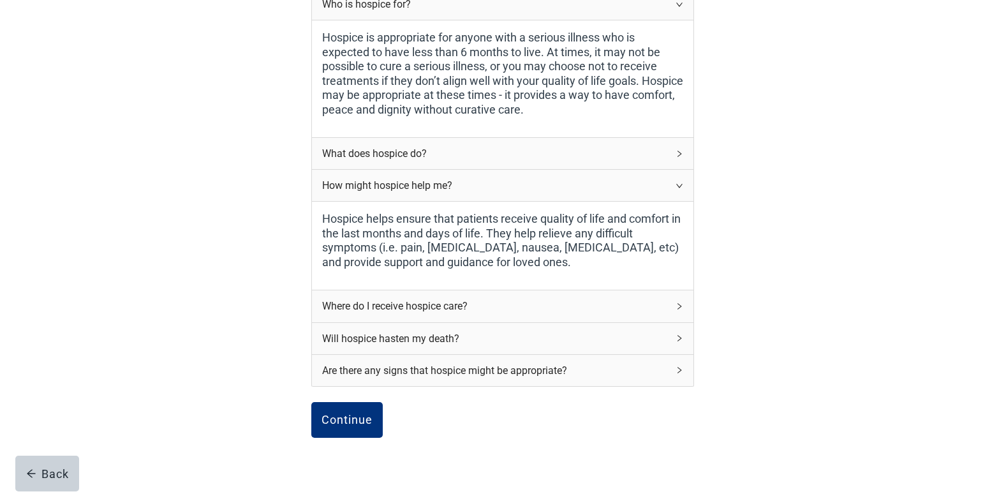
click at [454, 307] on div "Where do I receive hospice care?" at bounding box center [495, 306] width 346 height 16
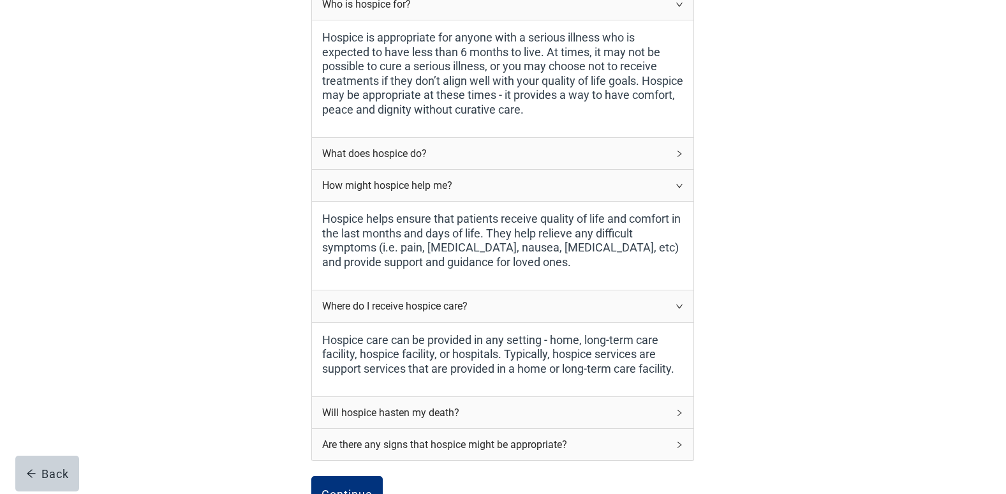
click at [484, 415] on div "Will hospice hasten my death?" at bounding box center [495, 412] width 346 height 16
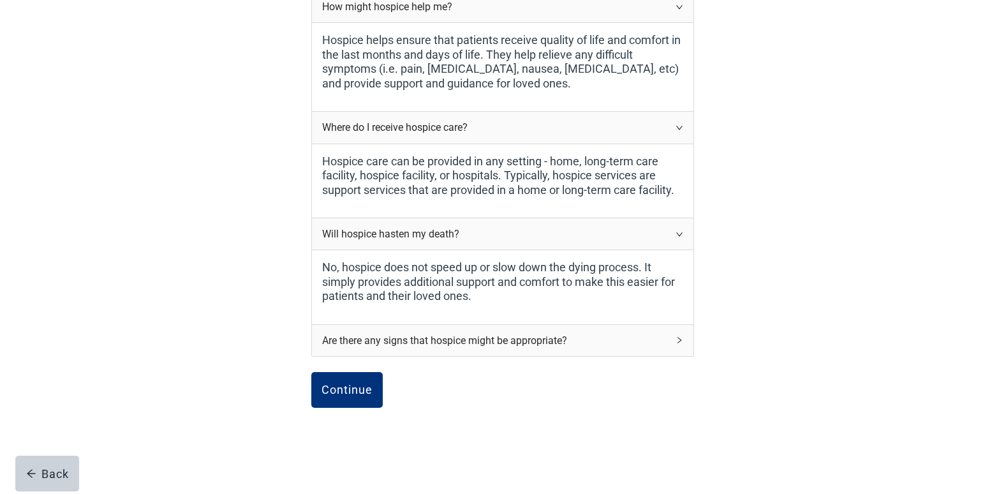
scroll to position [406, 0]
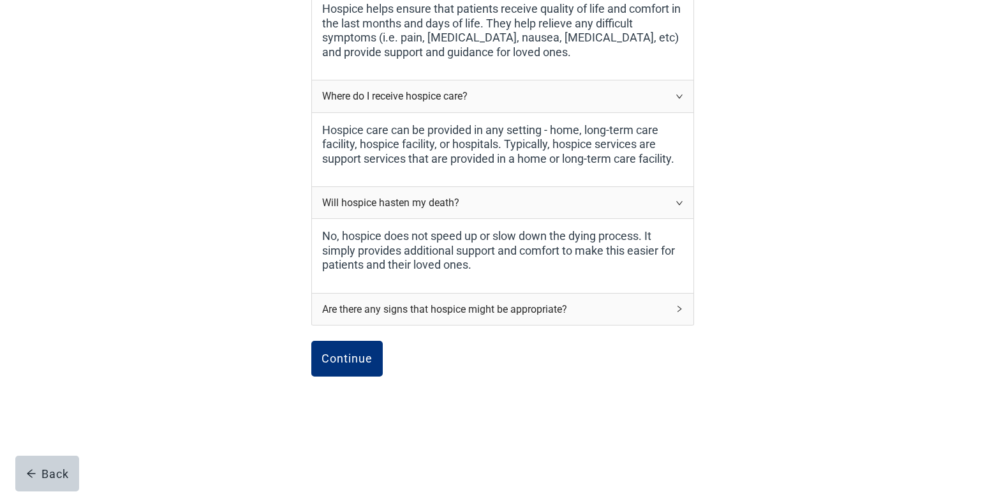
click at [465, 305] on div "Are there any signs that hospice might be appropriate?" at bounding box center [495, 309] width 346 height 16
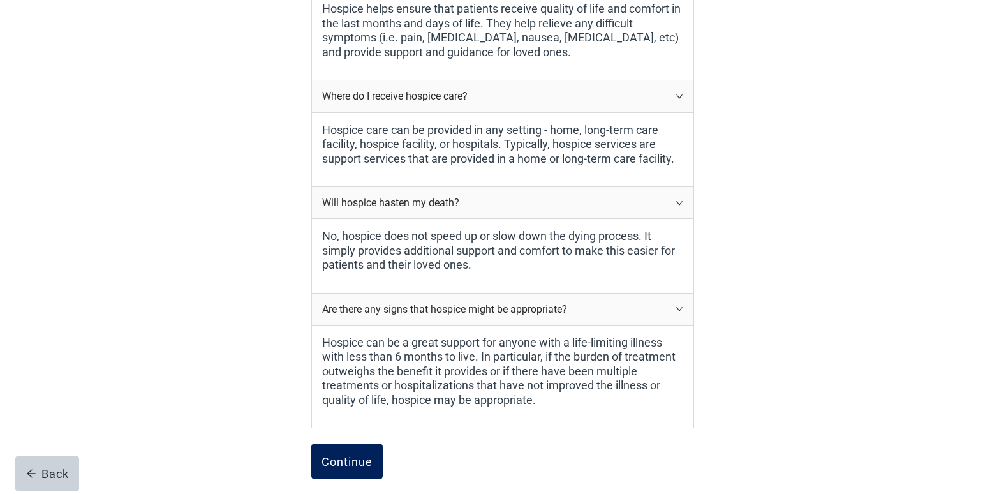
click at [343, 462] on div "Continue" at bounding box center [347, 461] width 51 height 13
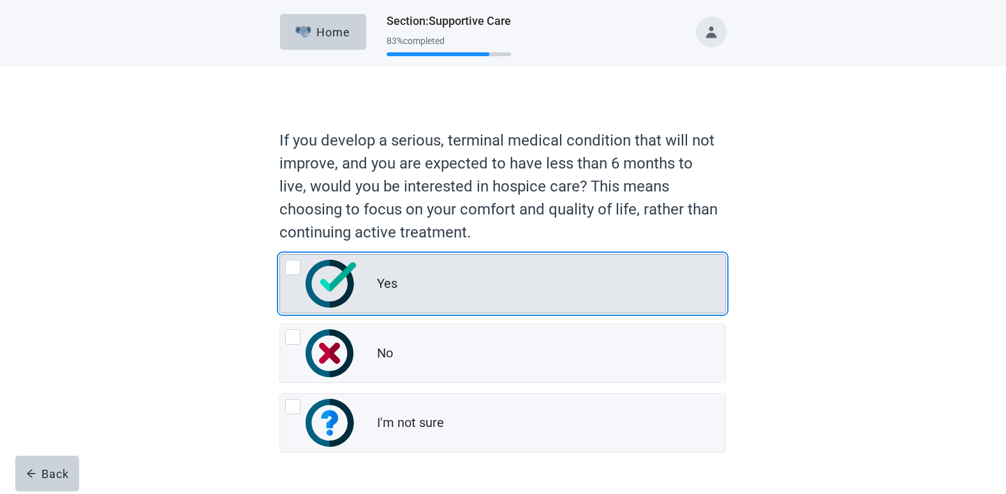
click at [288, 267] on div "Yes, radio button, not checked" at bounding box center [292, 267] width 15 height 15
click at [280, 255] on input "Yes" at bounding box center [279, 254] width 1 height 1
radio input "true"
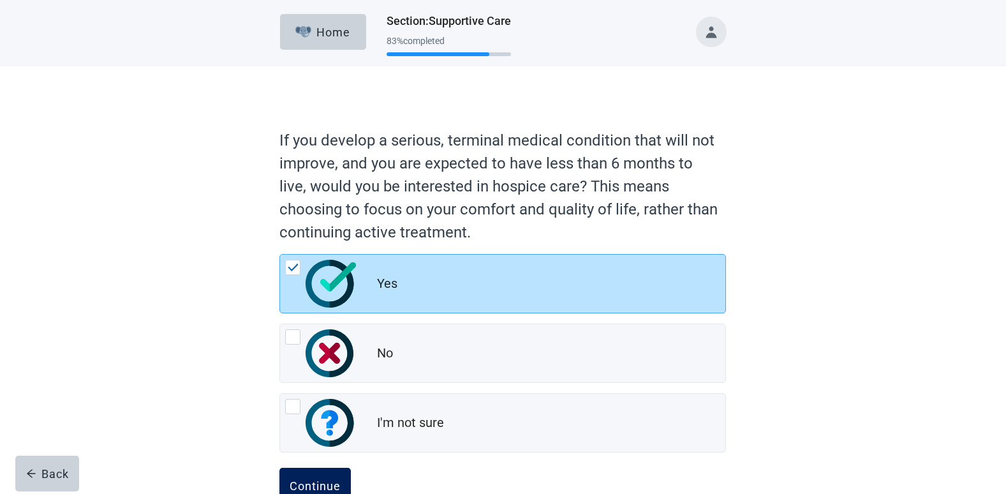
click at [316, 485] on div "Continue" at bounding box center [315, 485] width 51 height 13
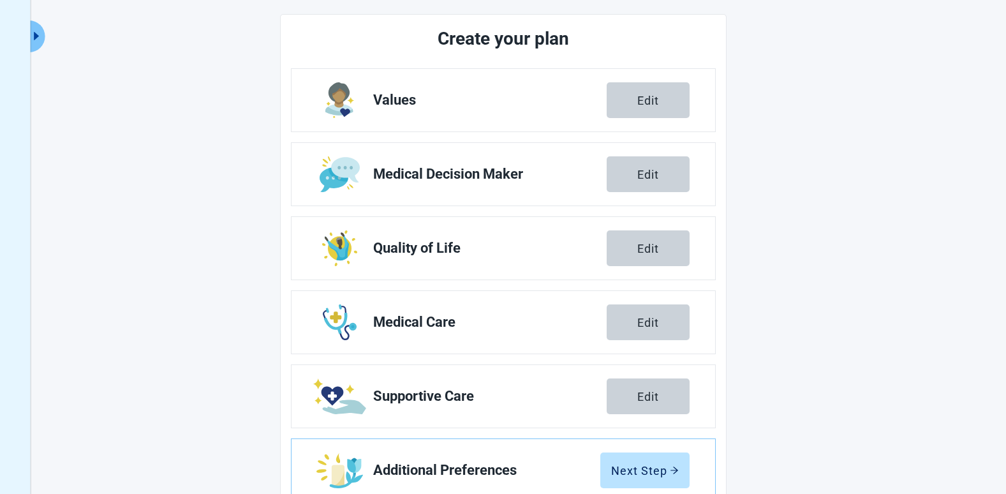
scroll to position [184, 0]
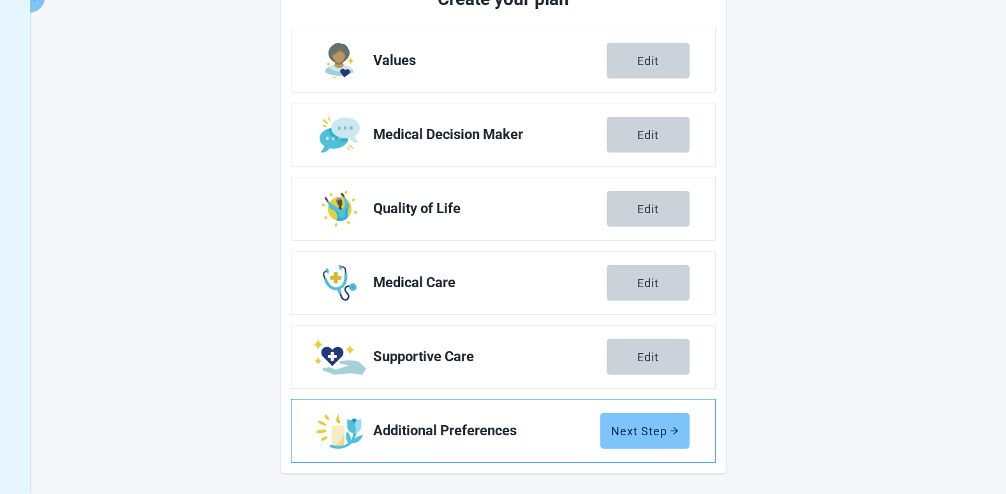
click at [644, 429] on div "Next Step" at bounding box center [645, 430] width 68 height 13
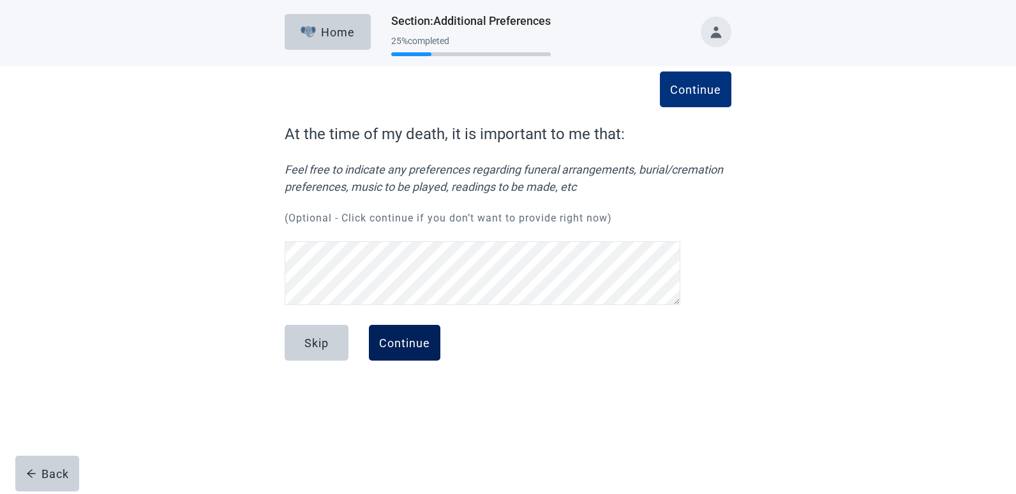
click at [410, 342] on div "Continue" at bounding box center [404, 342] width 51 height 13
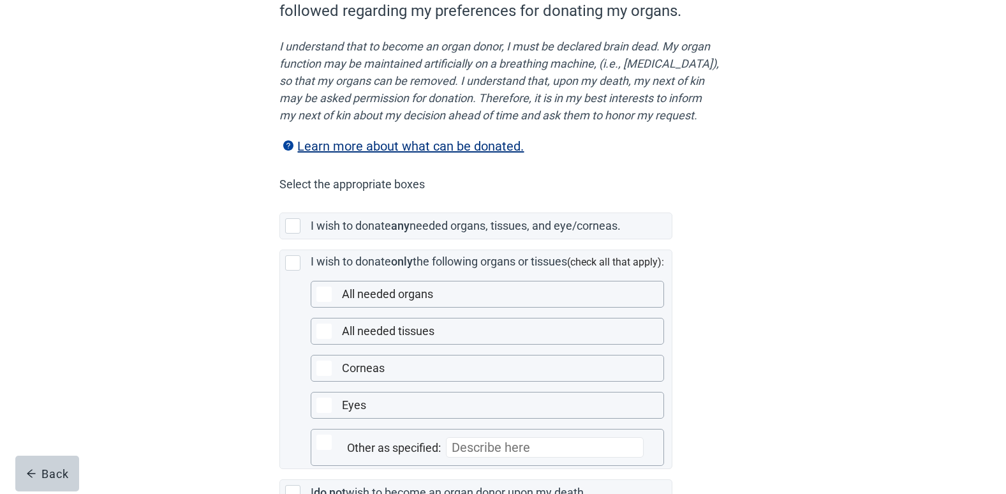
scroll to position [246, 0]
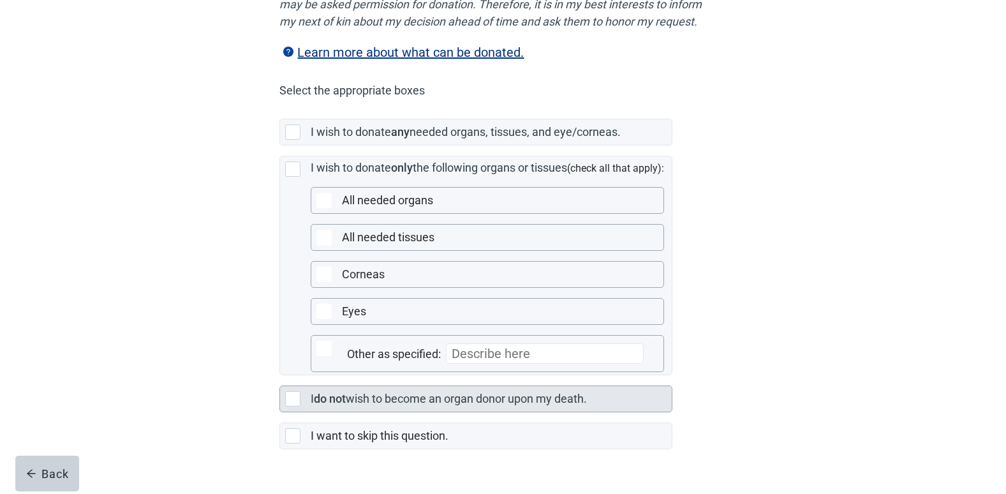
click at [290, 406] on div "Main content" at bounding box center [292, 398] width 15 height 15
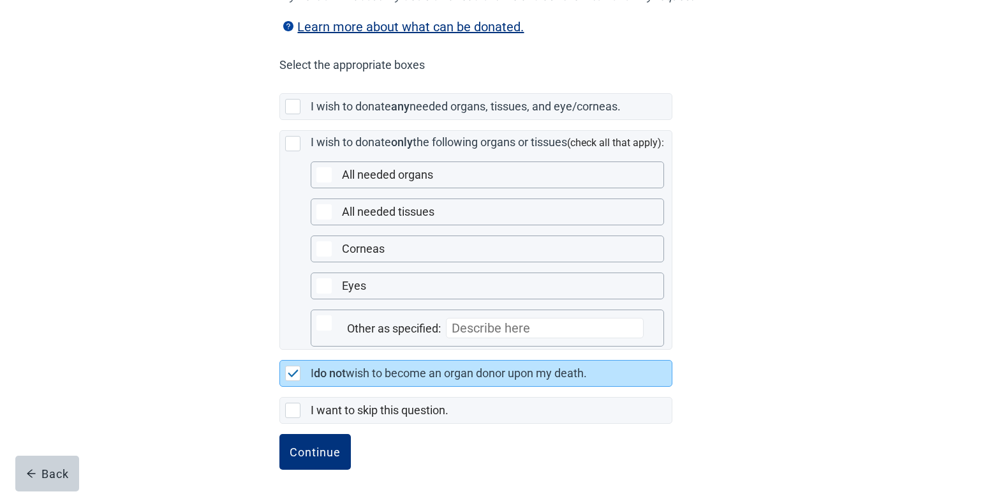
scroll to position [293, 0]
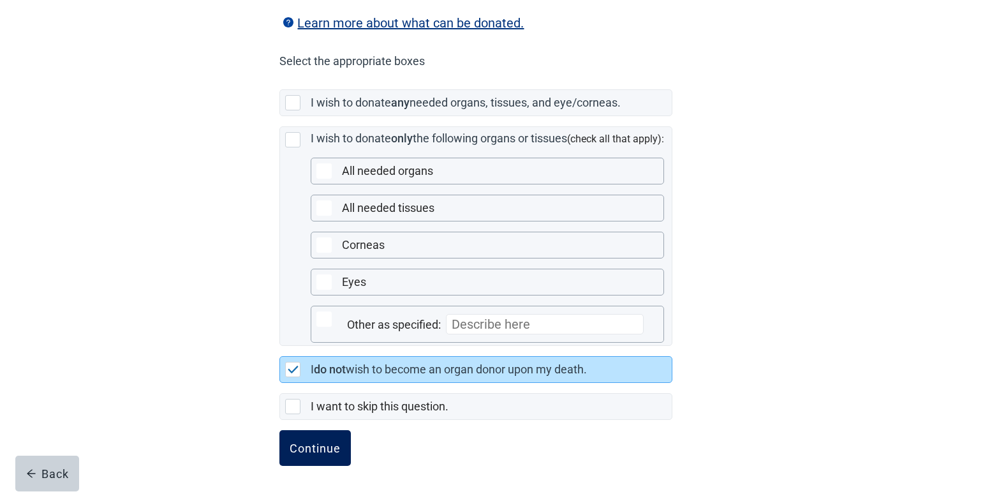
click at [323, 449] on div "Continue" at bounding box center [315, 447] width 51 height 13
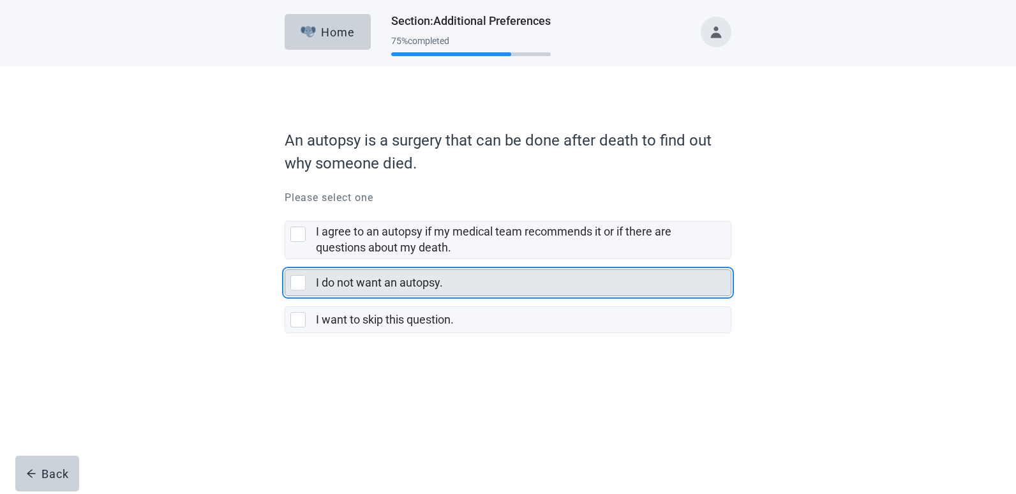
click at [290, 279] on div "I do not want an autopsy., checkbox, not selected" at bounding box center [297, 282] width 15 height 15
click at [285, 260] on input "I do not want an autopsy." at bounding box center [285, 259] width 1 height 1
checkbox input "true"
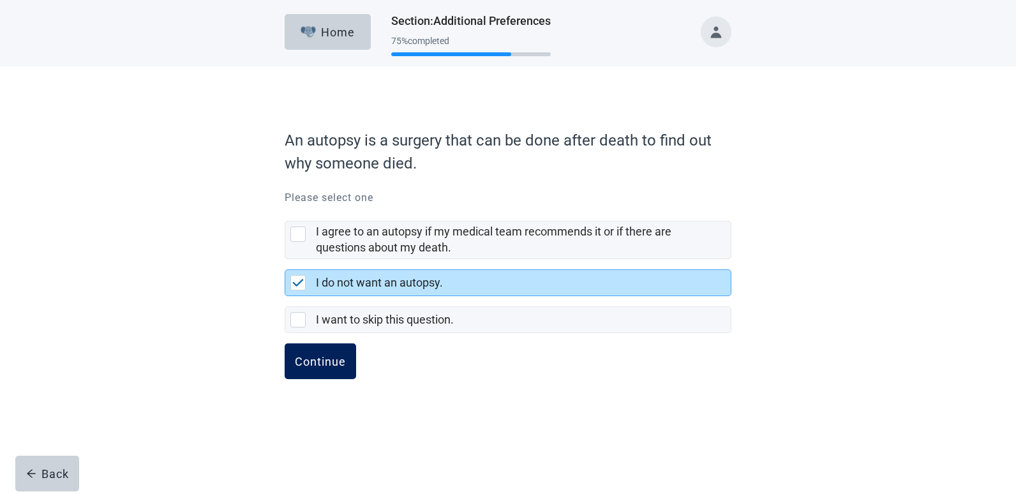
click at [318, 361] on div "Continue" at bounding box center [320, 361] width 51 height 13
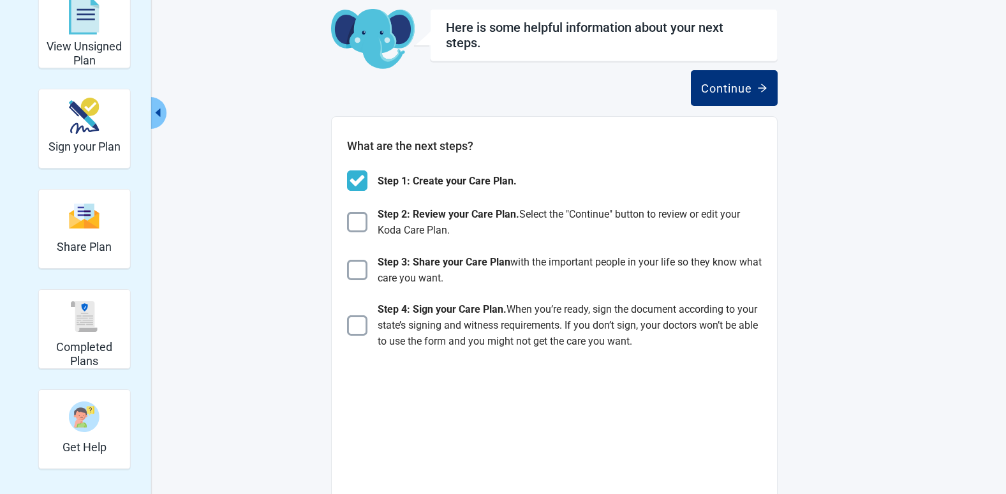
scroll to position [34, 0]
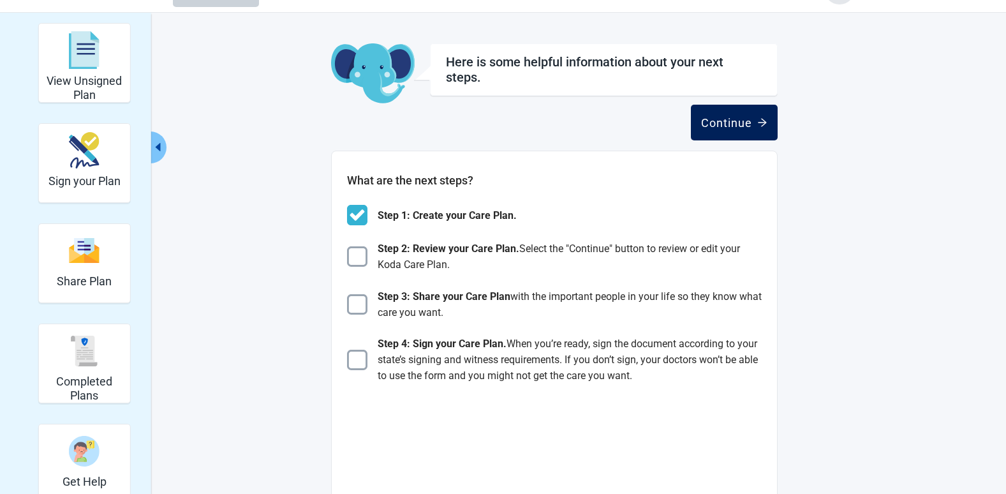
click at [739, 118] on div "Continue" at bounding box center [734, 122] width 66 height 13
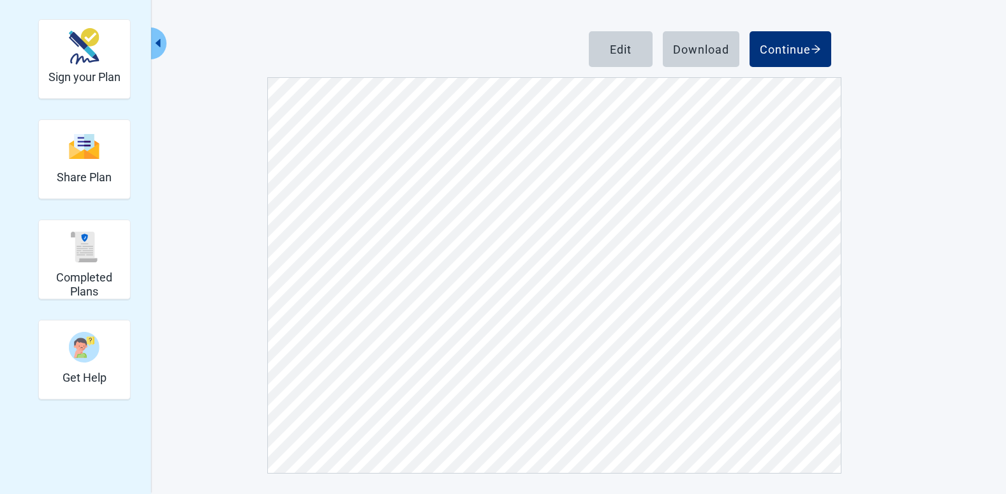
scroll to position [3677, 0]
click at [710, 48] on div "Download" at bounding box center [701, 49] width 56 height 13
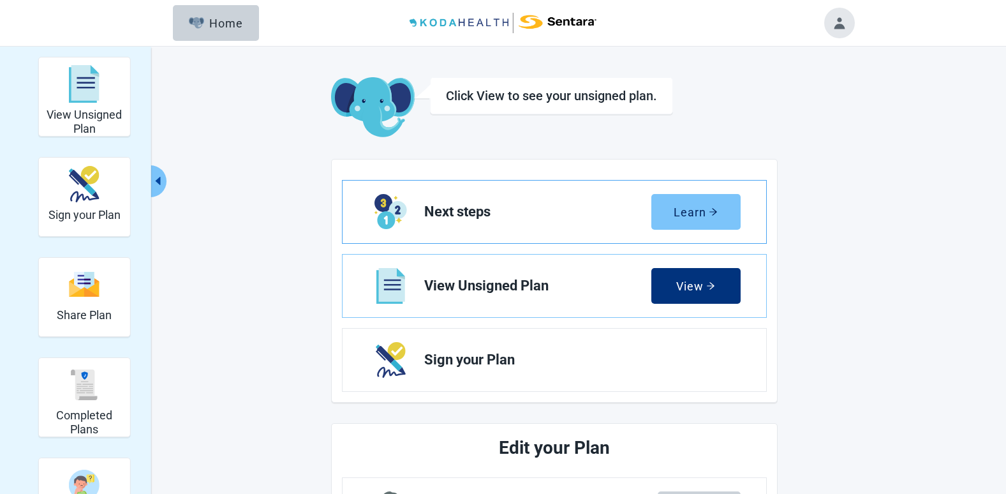
click at [714, 209] on icon "arrow-right" at bounding box center [713, 211] width 9 height 9
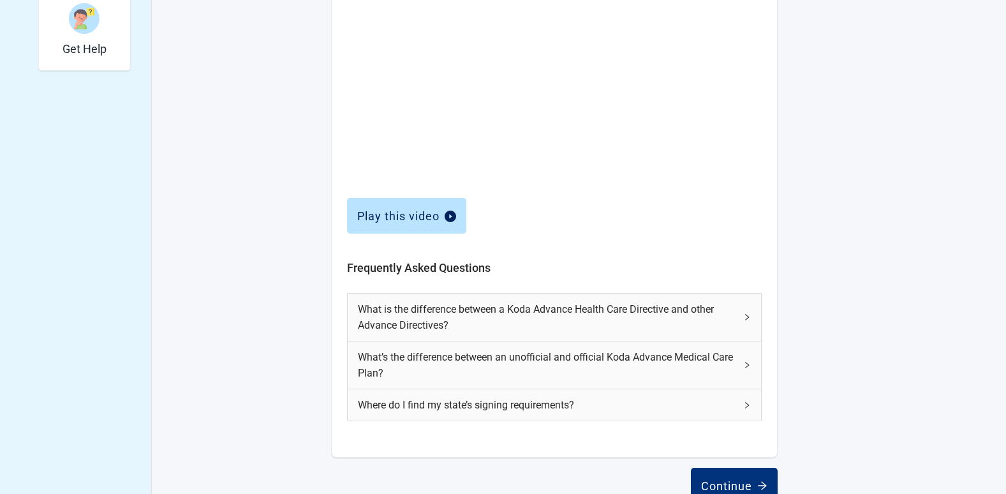
scroll to position [496, 0]
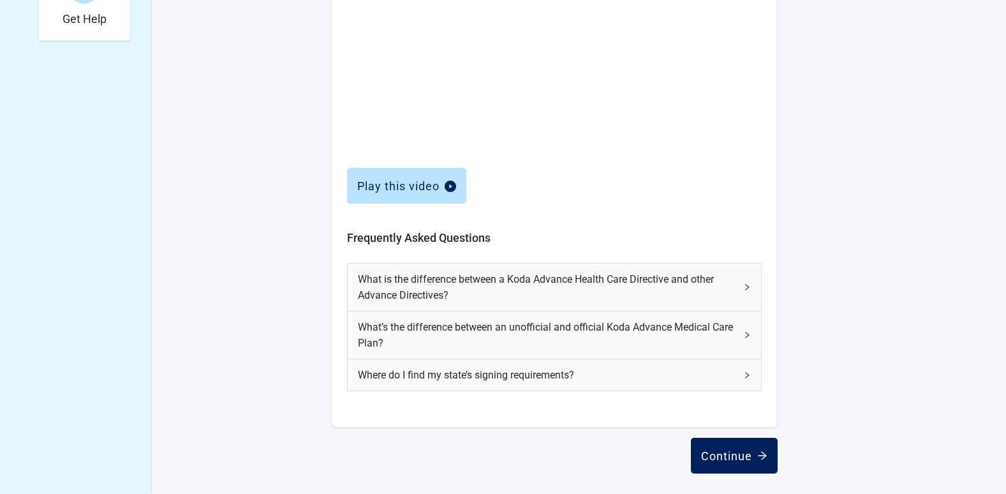
click at [730, 460] on div "Continue" at bounding box center [734, 455] width 66 height 13
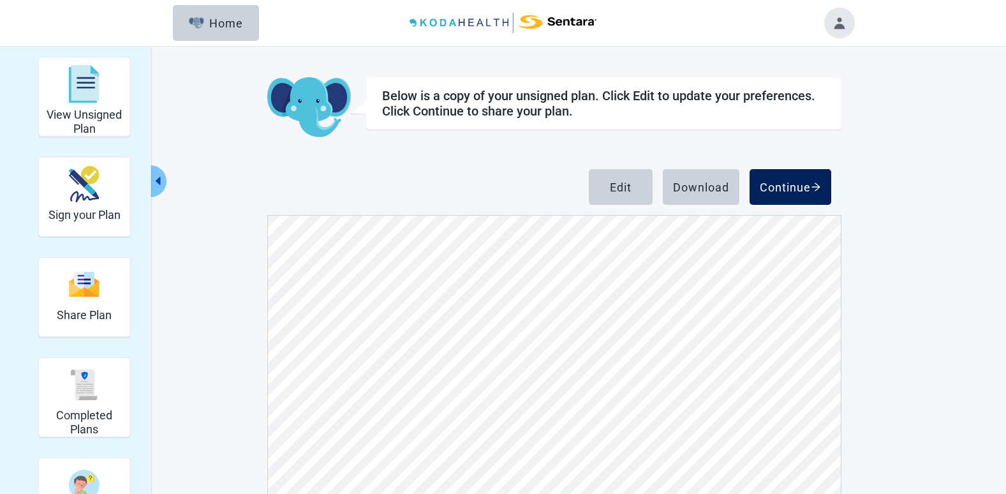
click at [795, 181] on div "Continue" at bounding box center [790, 187] width 61 height 13
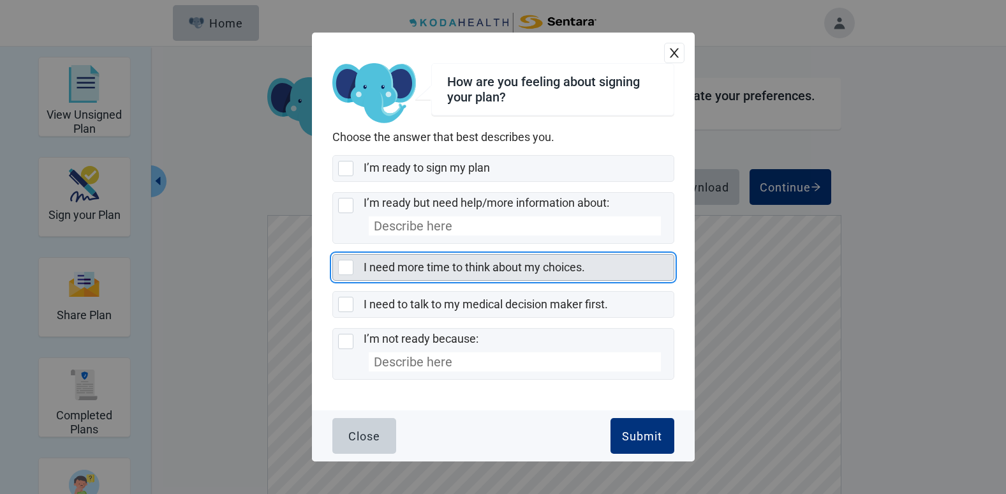
click at [347, 266] on div "I need more time to think about my choices., checkbox, not selected" at bounding box center [345, 267] width 15 height 15
click at [333, 255] on input "I need more time to think about my choices." at bounding box center [332, 254] width 1 height 1
checkbox input "true"
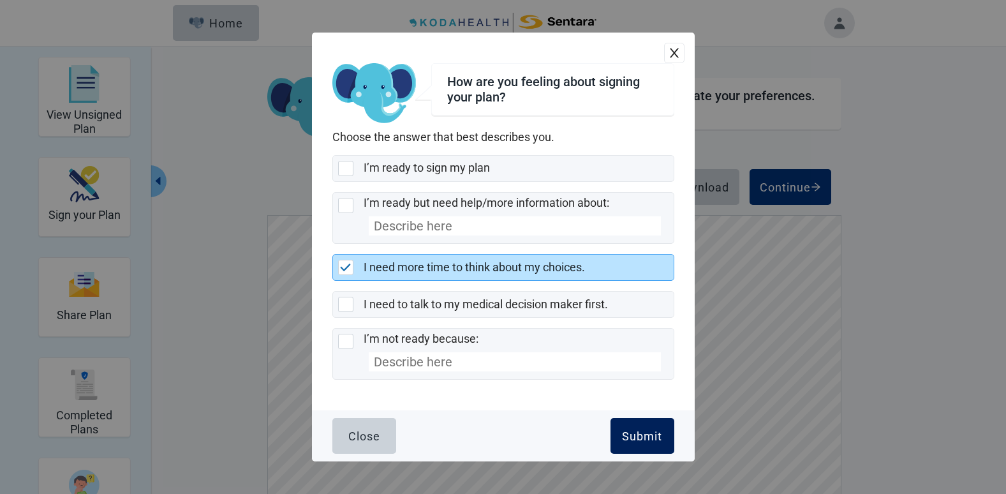
click at [644, 434] on div "Submit" at bounding box center [642, 435] width 40 height 13
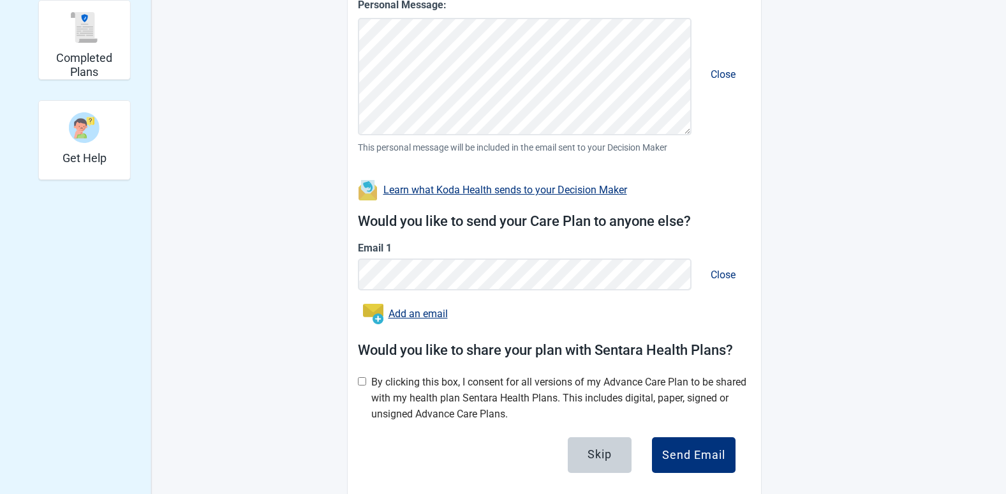
scroll to position [383, 0]
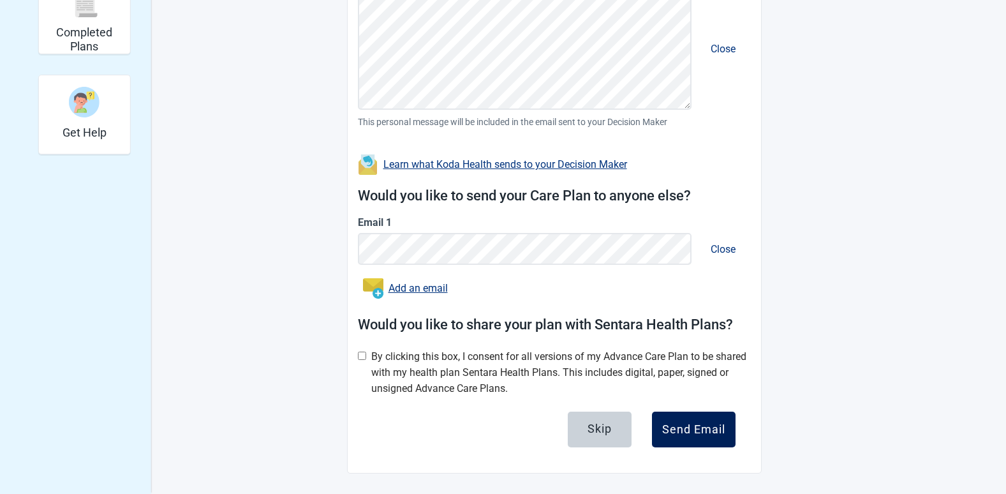
click at [690, 432] on div "Send Email" at bounding box center [693, 429] width 63 height 13
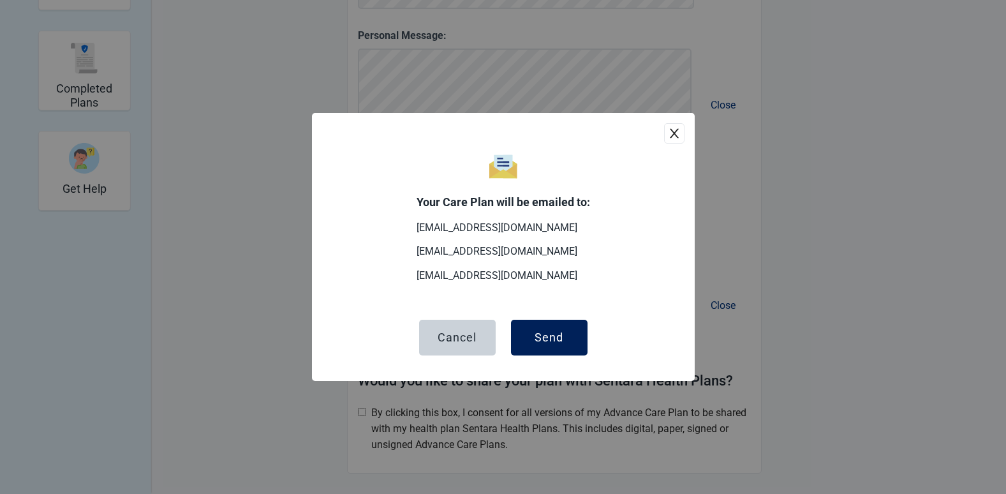
click at [548, 339] on div "Send" at bounding box center [549, 337] width 29 height 13
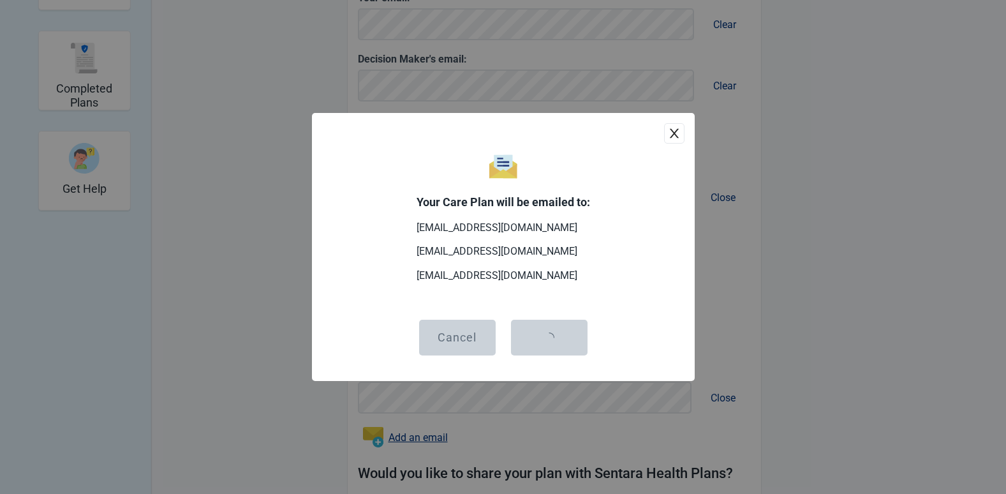
scroll to position [419, 0]
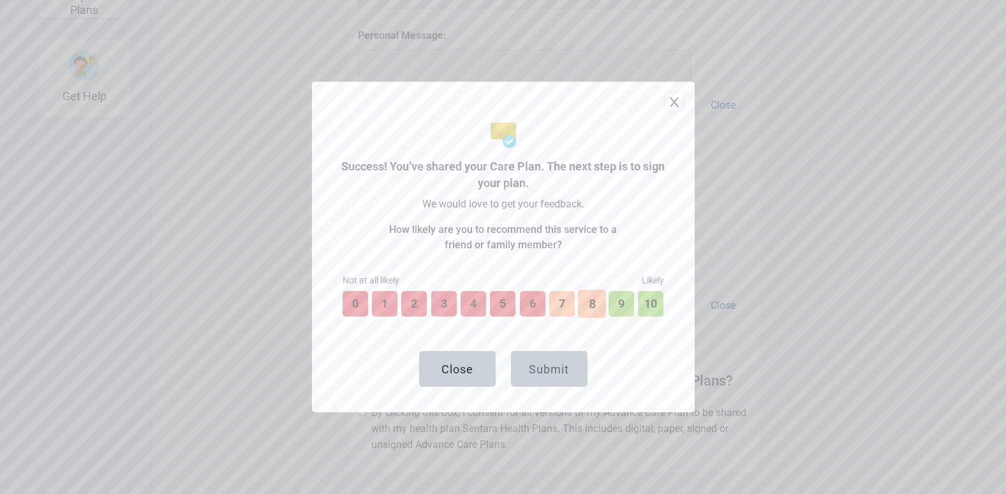
click at [591, 306] on button "8" at bounding box center [592, 304] width 28 height 28
click at [552, 369] on div "Submit" at bounding box center [549, 368] width 40 height 13
